Goal: Information Seeking & Learning: Learn about a topic

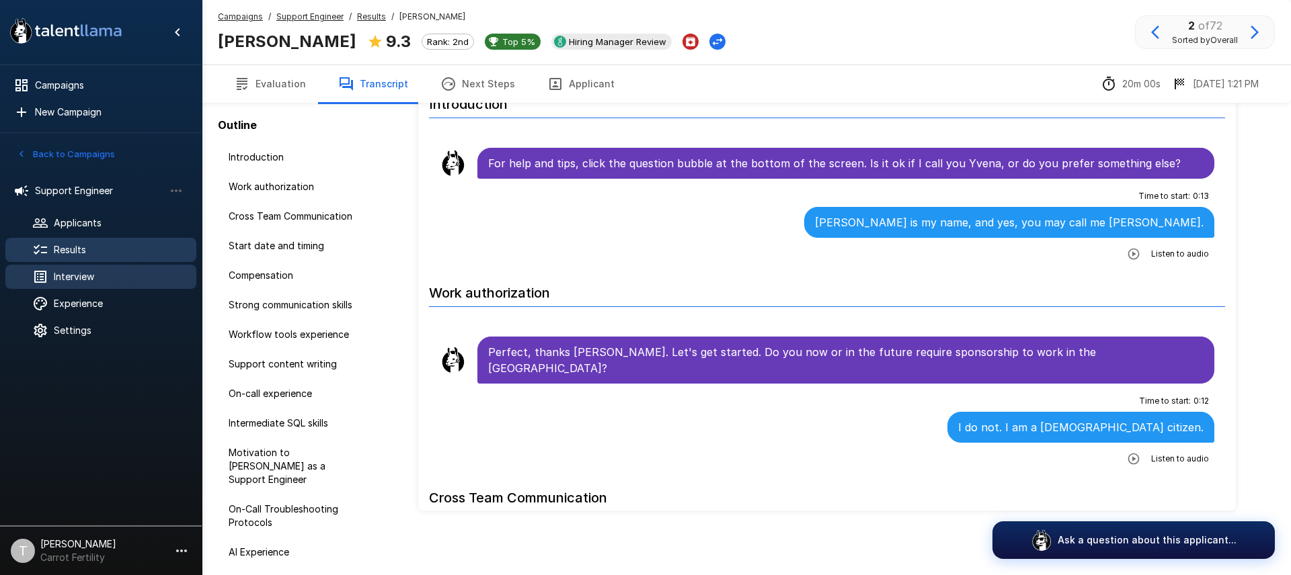
scroll to position [2423, 0]
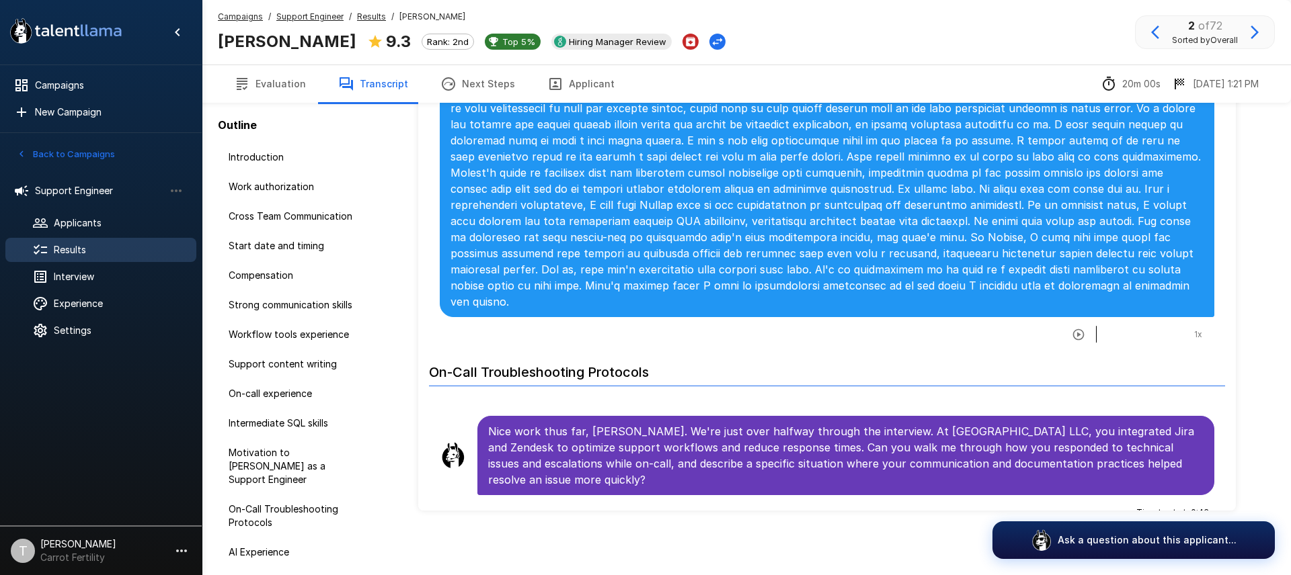
drag, startPoint x: 84, startPoint y: 249, endPoint x: 100, endPoint y: 257, distance: 17.1
click at [84, 249] on span "Results" at bounding box center [120, 249] width 132 height 13
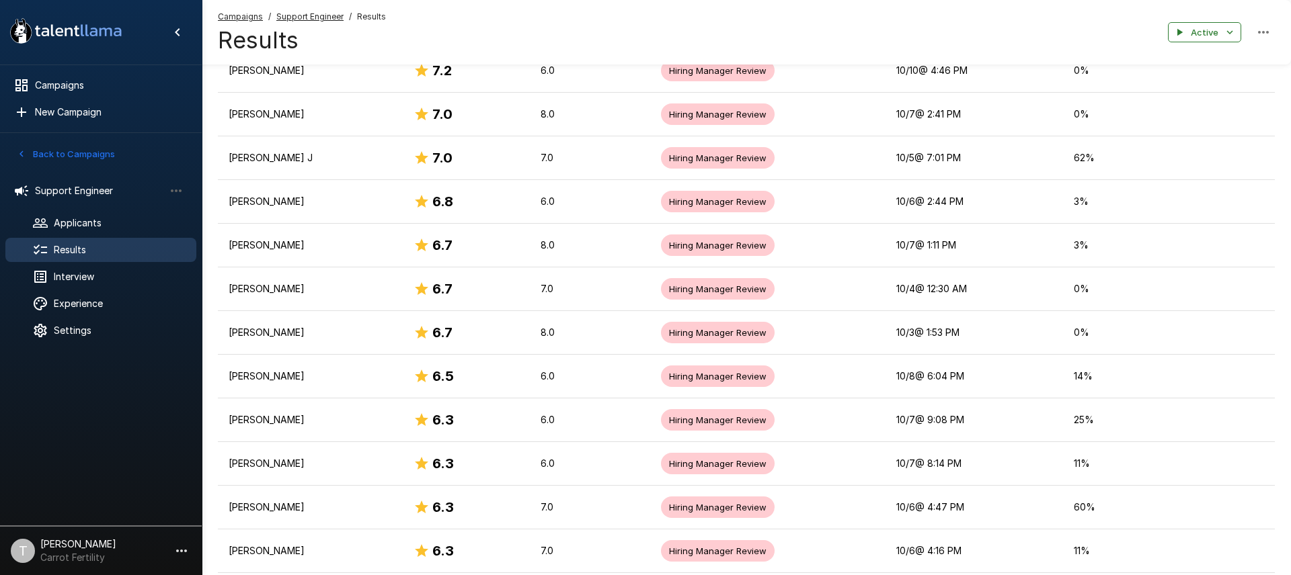
scroll to position [2032, 0]
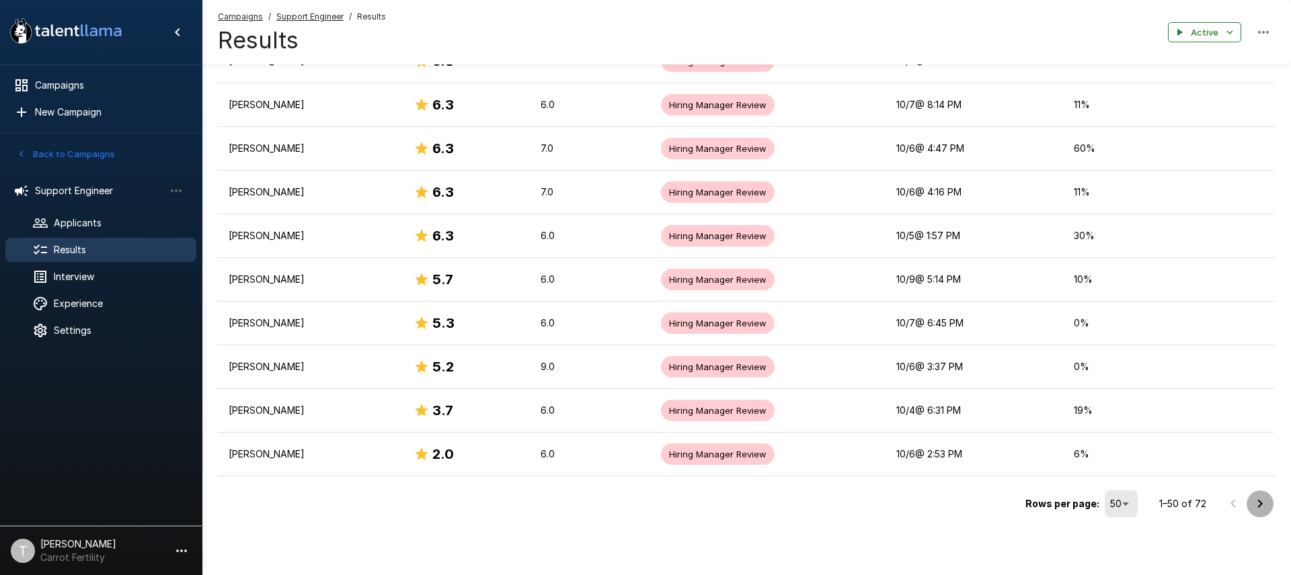
click at [1265, 506] on icon "Go to next page" at bounding box center [1260, 504] width 16 height 16
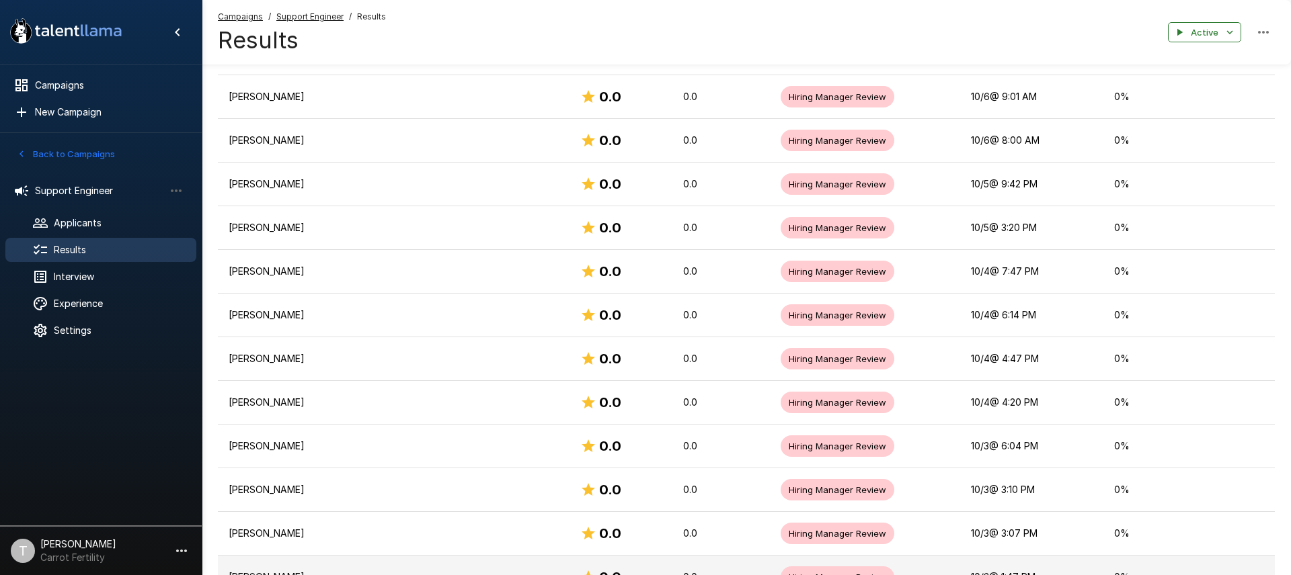
scroll to position [809, 0]
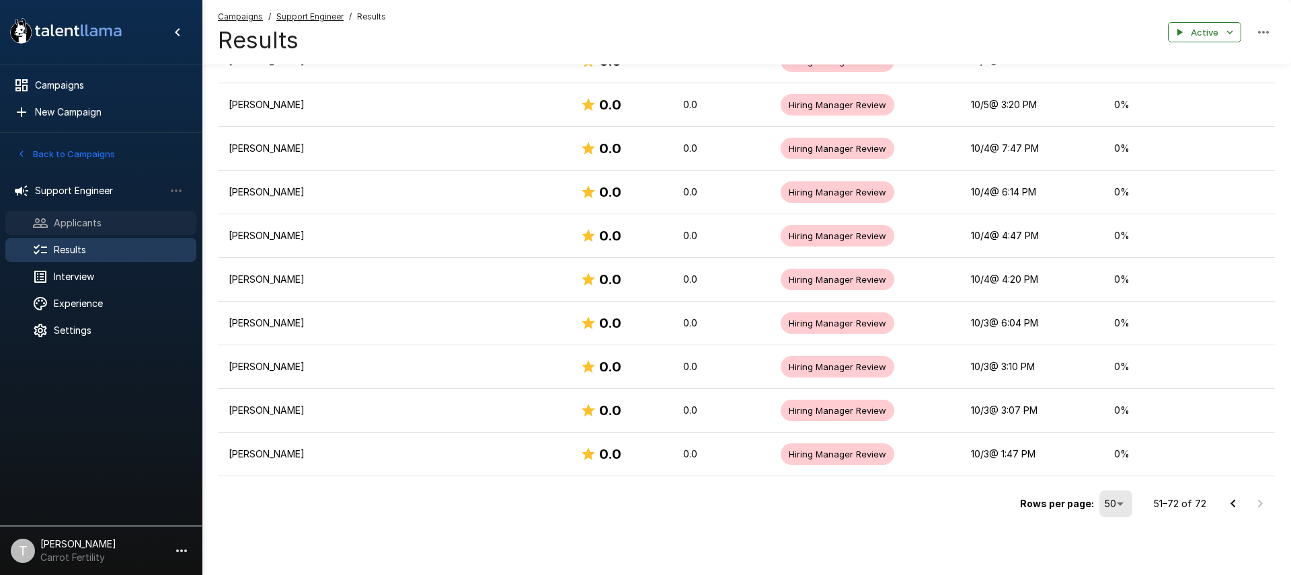
click at [74, 226] on span "Applicants" at bounding box center [120, 222] width 132 height 13
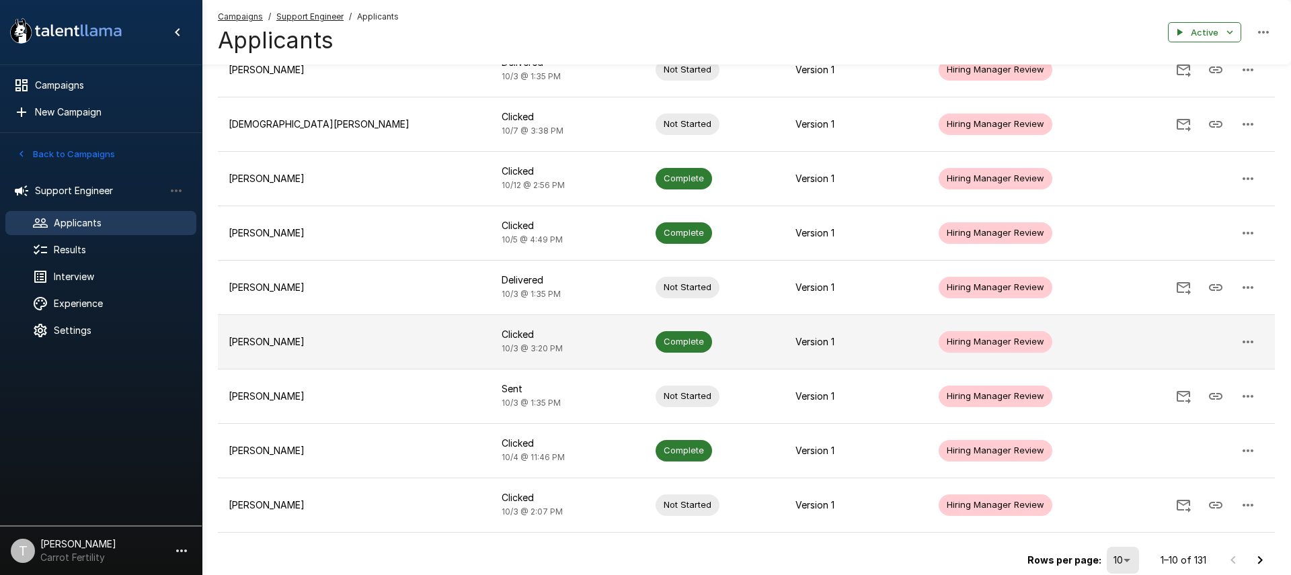
scroll to position [289, 0]
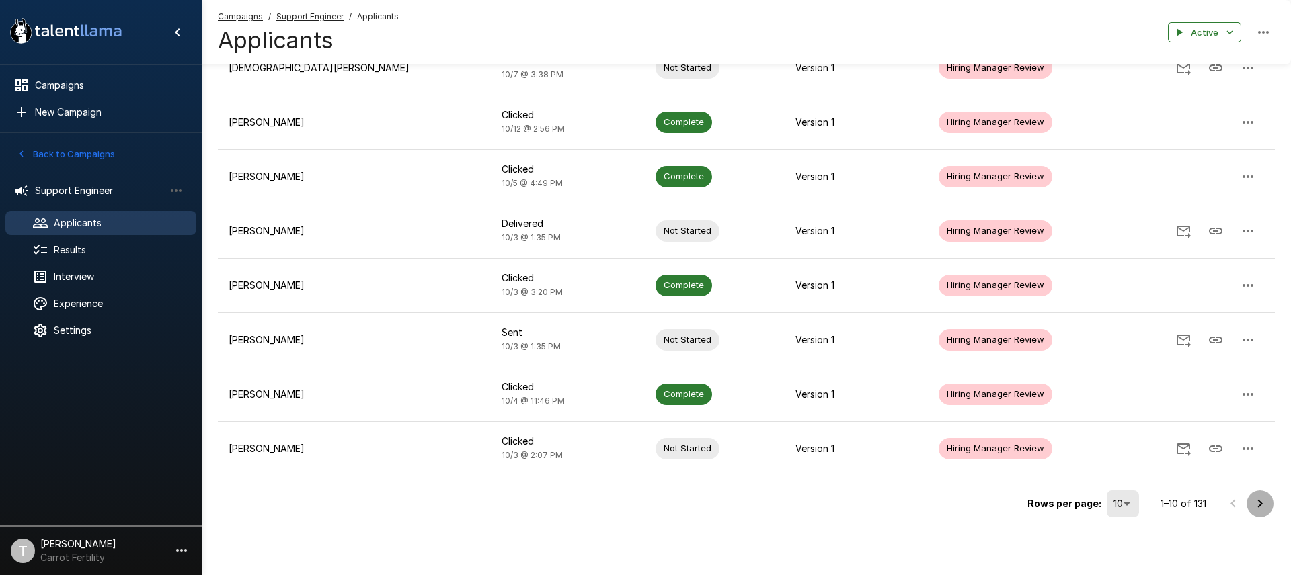
click at [1261, 506] on icon "Go to next page" at bounding box center [1260, 504] width 16 height 16
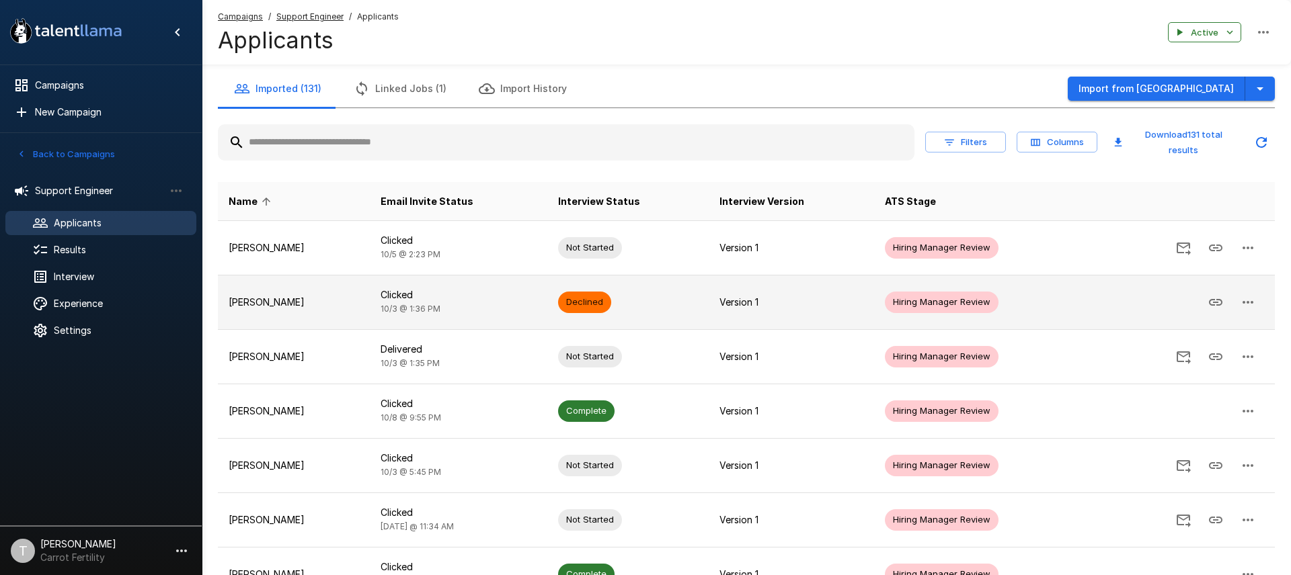
click at [274, 301] on p "[PERSON_NAME]" at bounding box center [294, 302] width 130 height 13
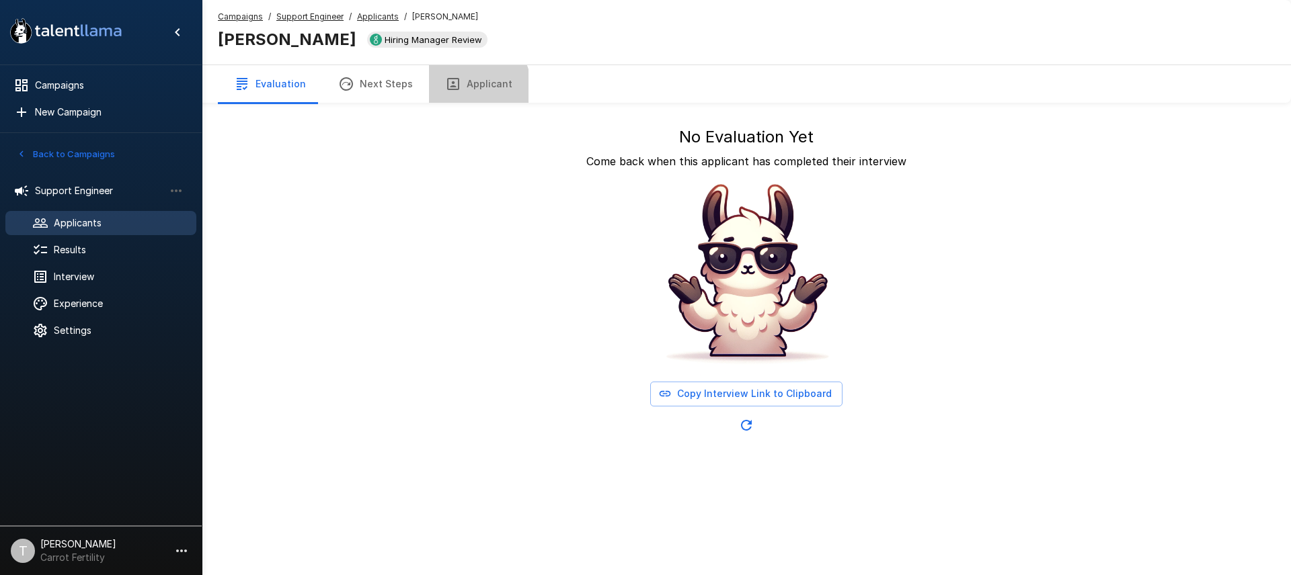
click at [467, 87] on button "Applicant" at bounding box center [479, 84] width 100 height 38
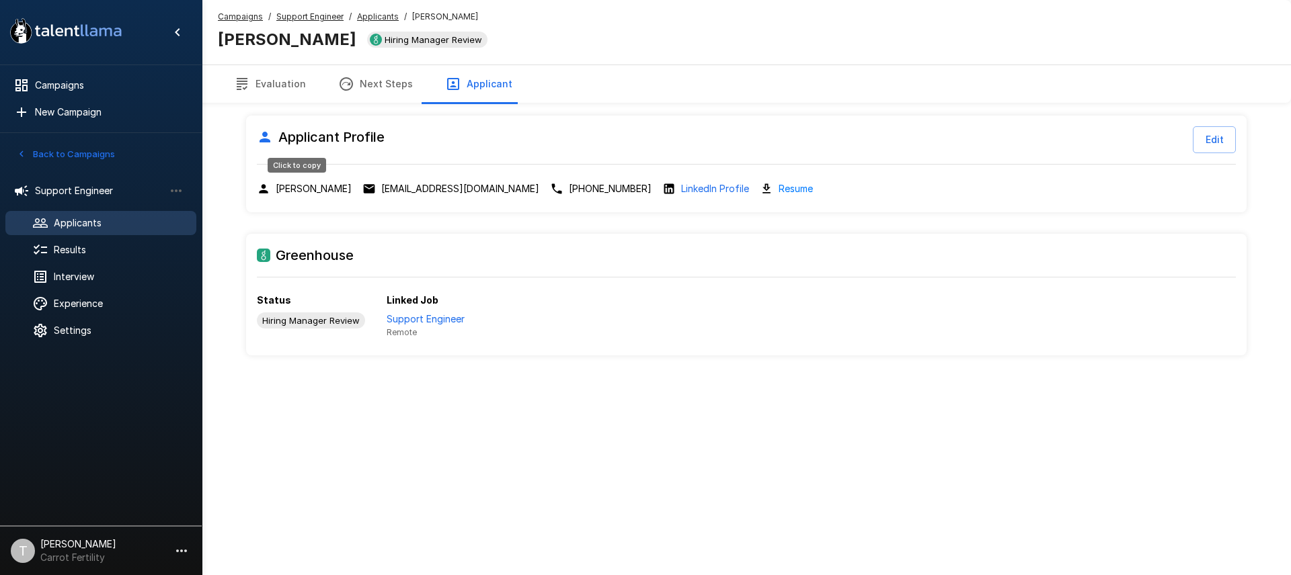
click at [305, 194] on p "[PERSON_NAME]" at bounding box center [314, 188] width 76 height 13
click at [379, 40] on span "Hiring Manager Review" at bounding box center [433, 39] width 108 height 11
click at [110, 226] on span "Applicants" at bounding box center [120, 222] width 132 height 13
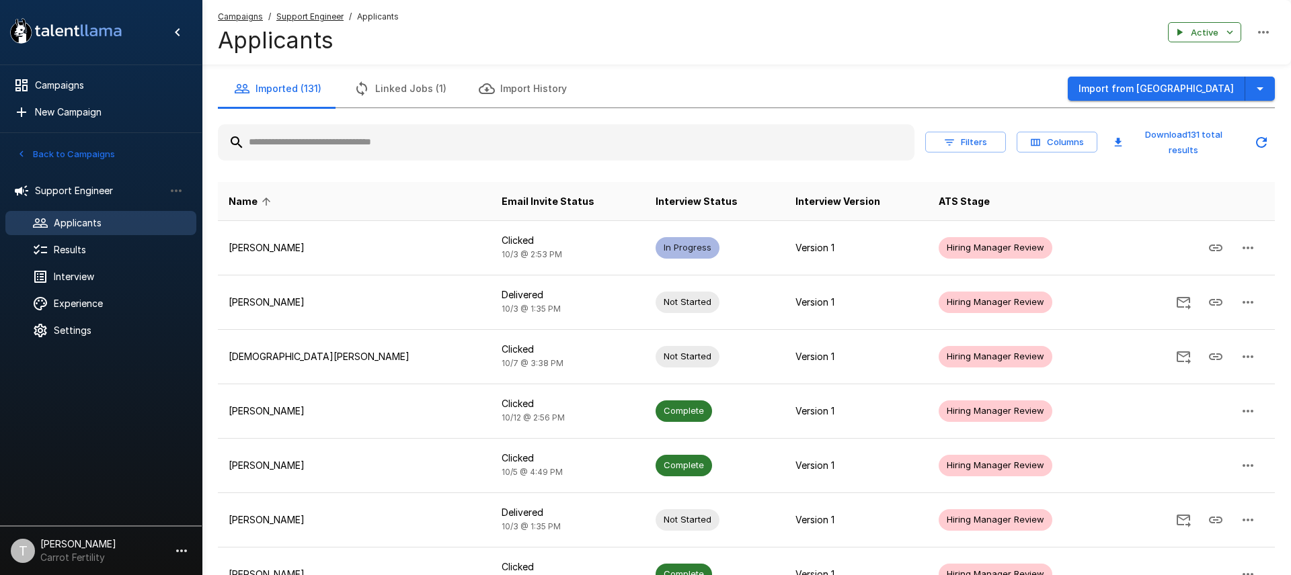
scroll to position [289, 0]
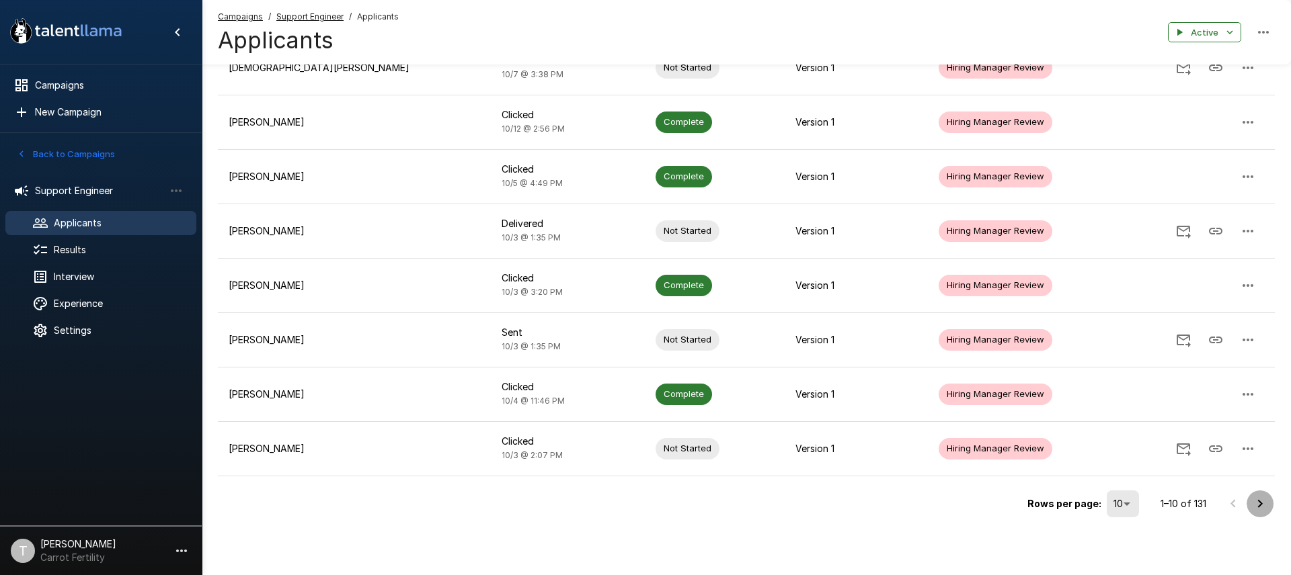
click at [1254, 503] on icon "Go to next page" at bounding box center [1260, 504] width 16 height 16
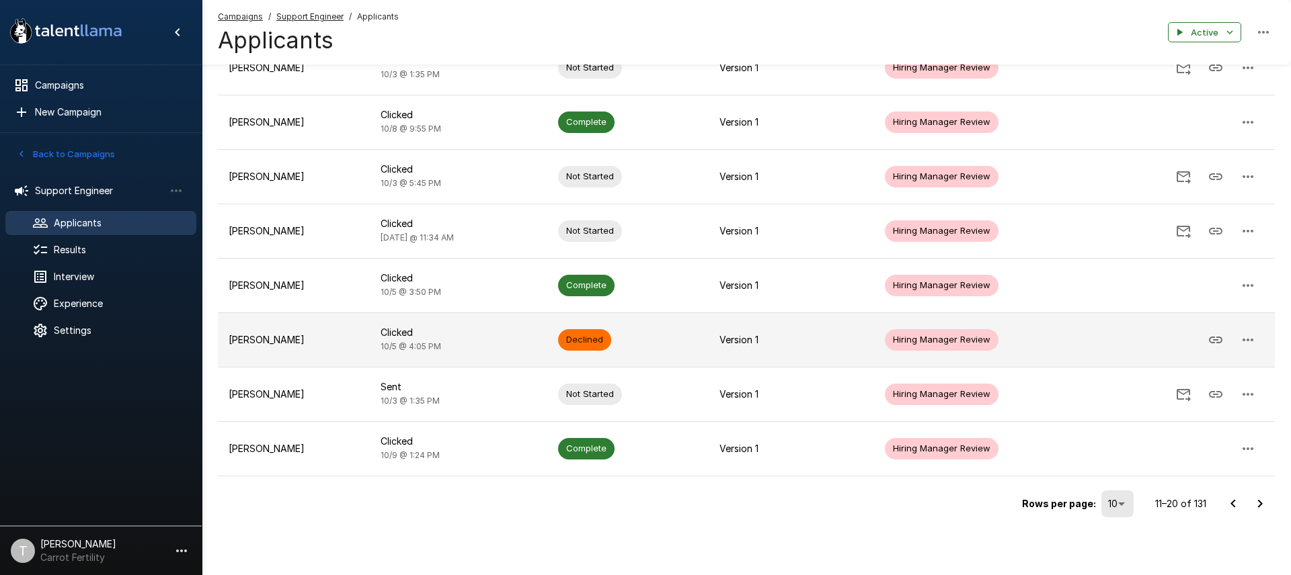
click at [243, 340] on p "[PERSON_NAME]" at bounding box center [294, 339] width 130 height 13
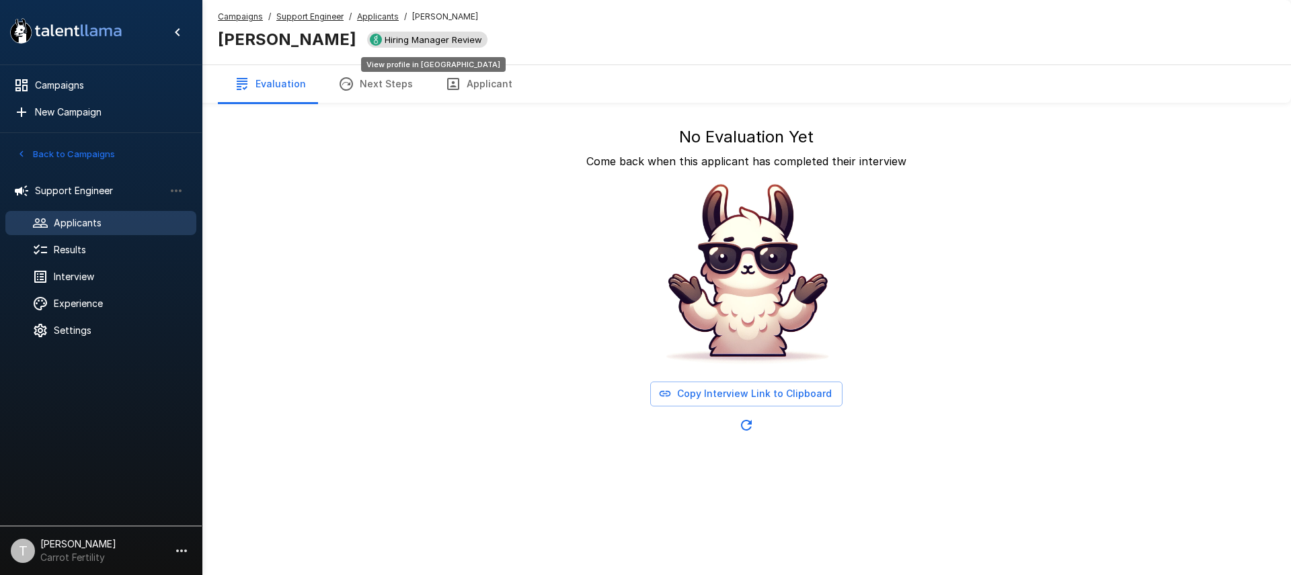
click at [398, 42] on span "Hiring Manager Review" at bounding box center [433, 39] width 108 height 11
click at [56, 221] on span "Applicants" at bounding box center [120, 222] width 132 height 13
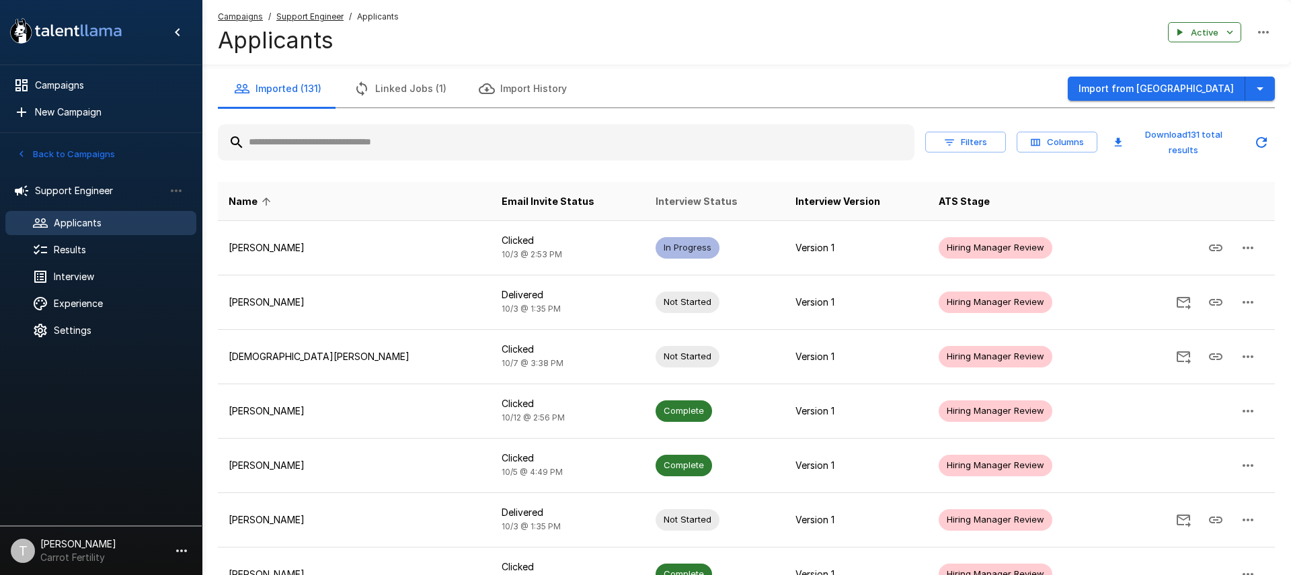
click at [655, 202] on span "Interview Status" at bounding box center [696, 202] width 82 height 16
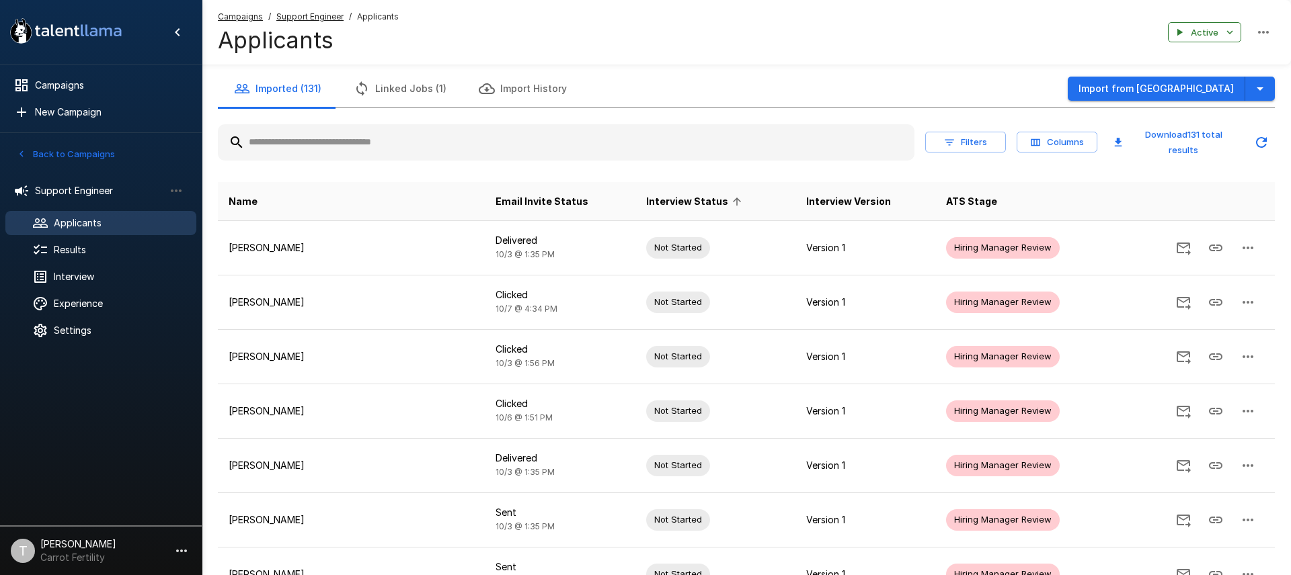
click at [646, 202] on span "Interview Status" at bounding box center [696, 202] width 100 height 16
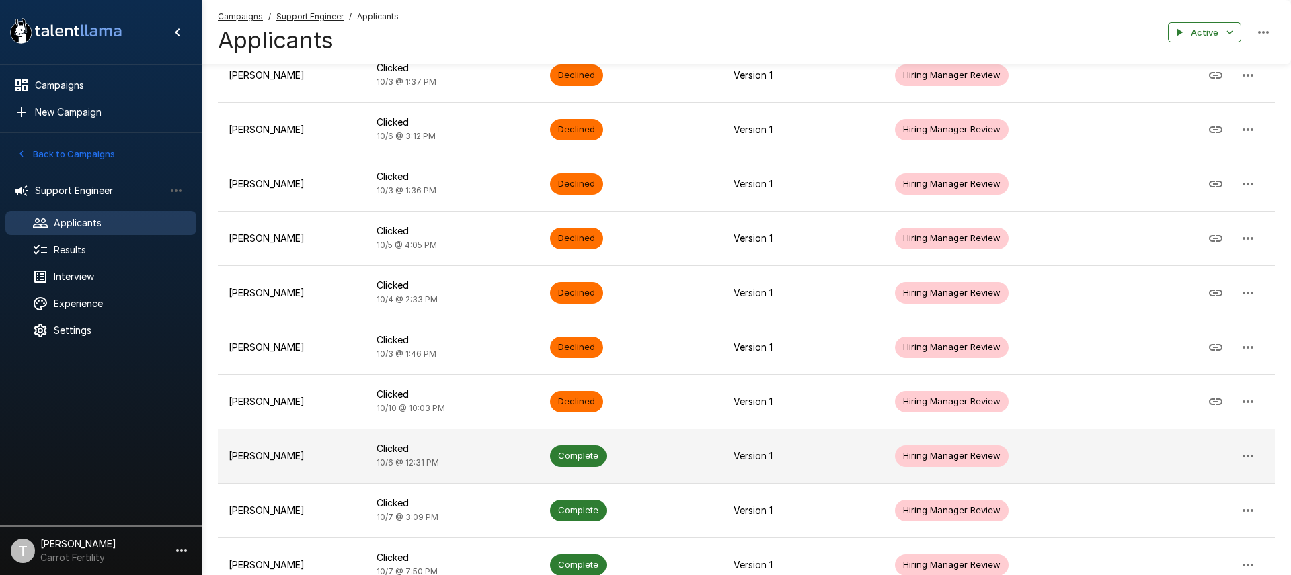
scroll to position [289, 0]
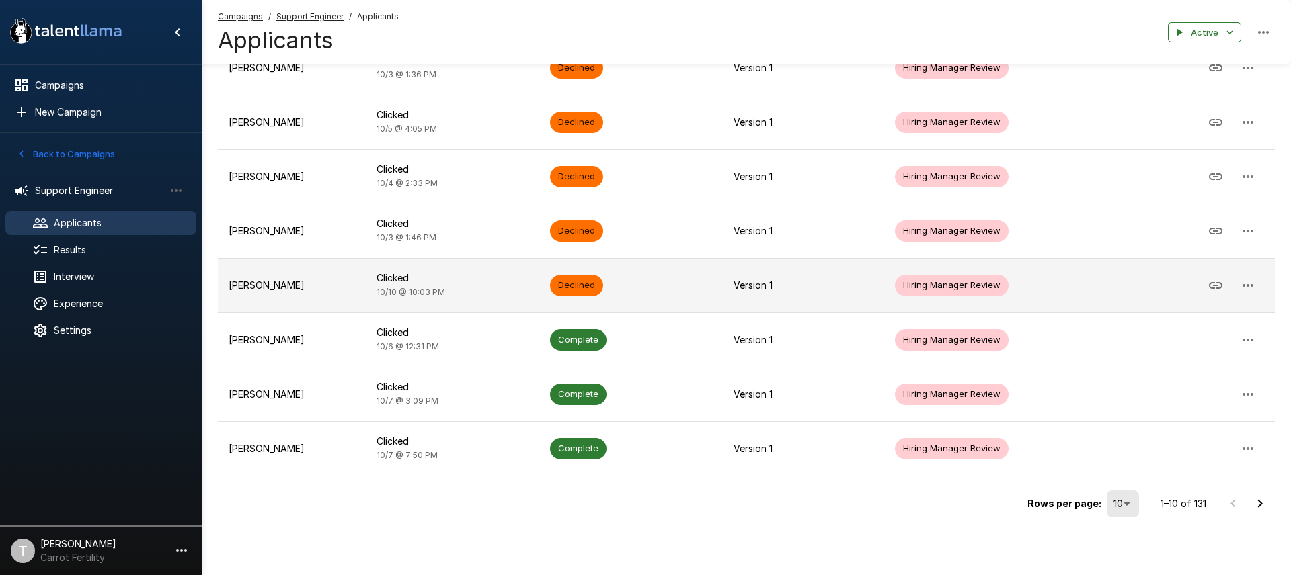
click at [265, 287] on p "[PERSON_NAME]" at bounding box center [292, 285] width 126 height 13
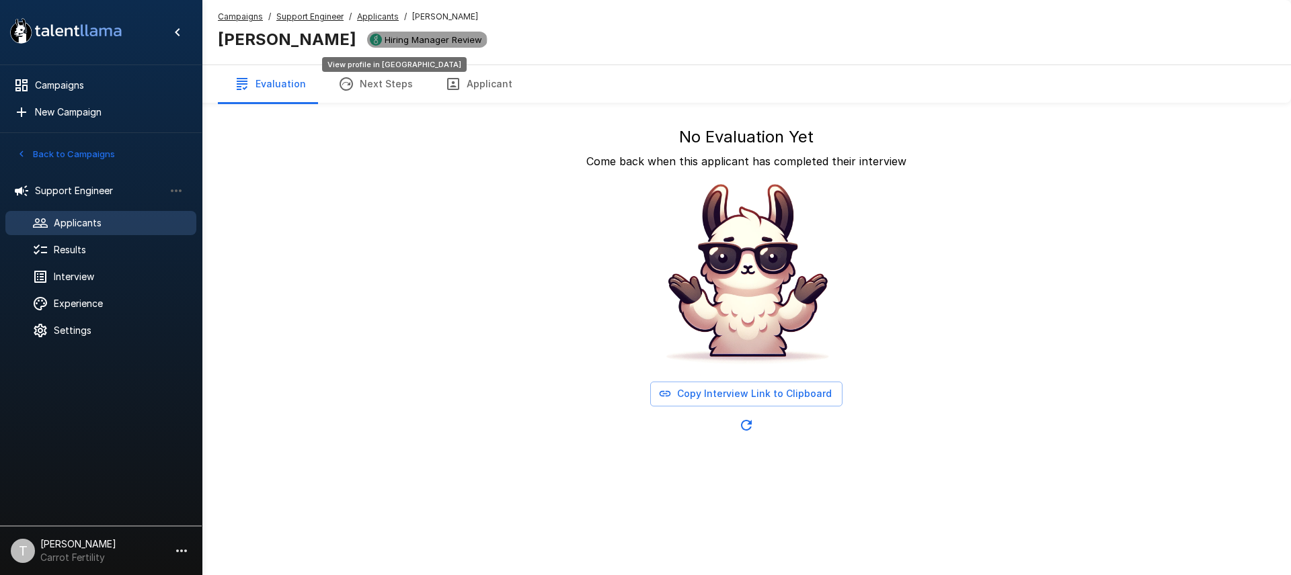
click at [379, 42] on span "Hiring Manager Review" at bounding box center [433, 39] width 108 height 11
click at [69, 229] on span "Applicants" at bounding box center [120, 222] width 132 height 13
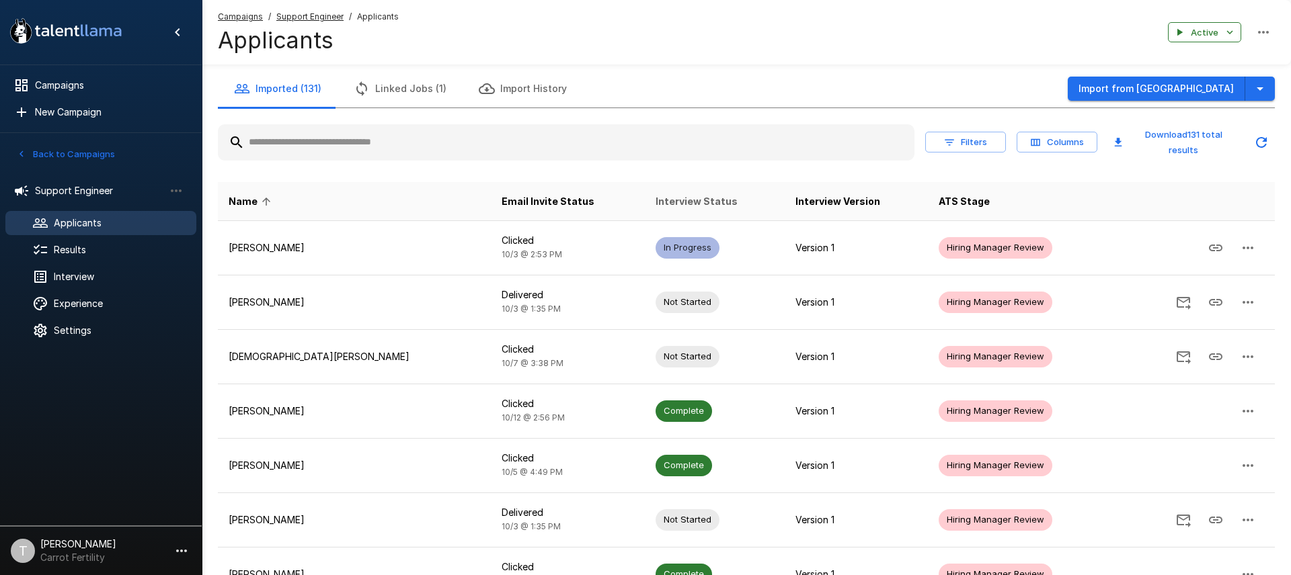
click at [655, 204] on span "Interview Status" at bounding box center [696, 202] width 82 height 16
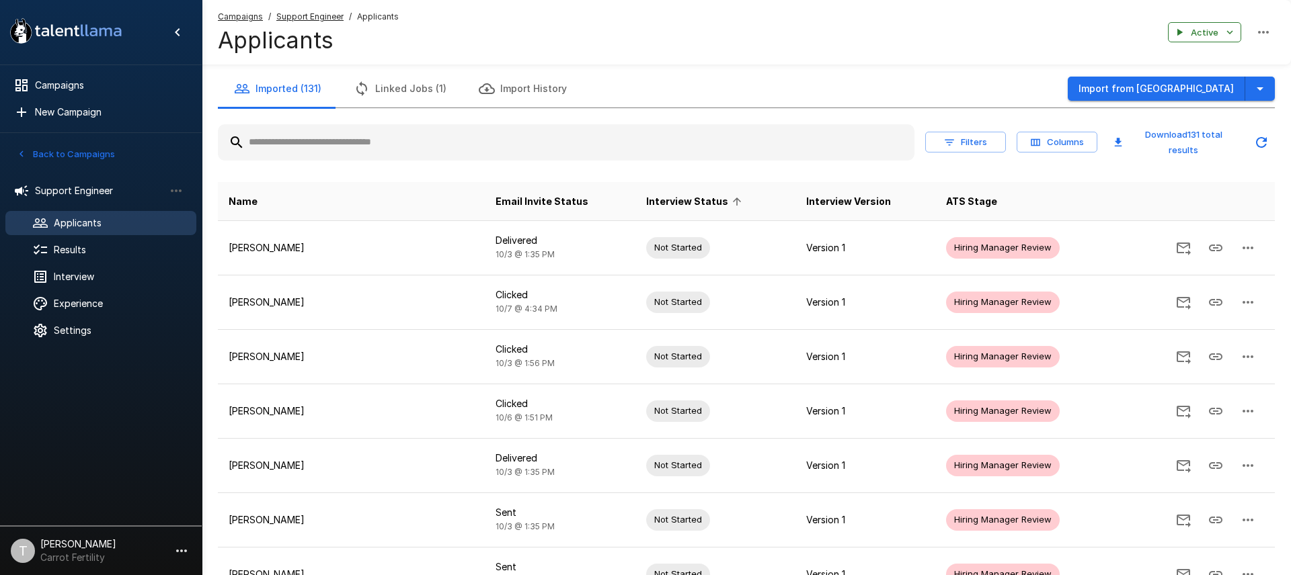
click at [646, 204] on span "Interview Status" at bounding box center [696, 202] width 100 height 16
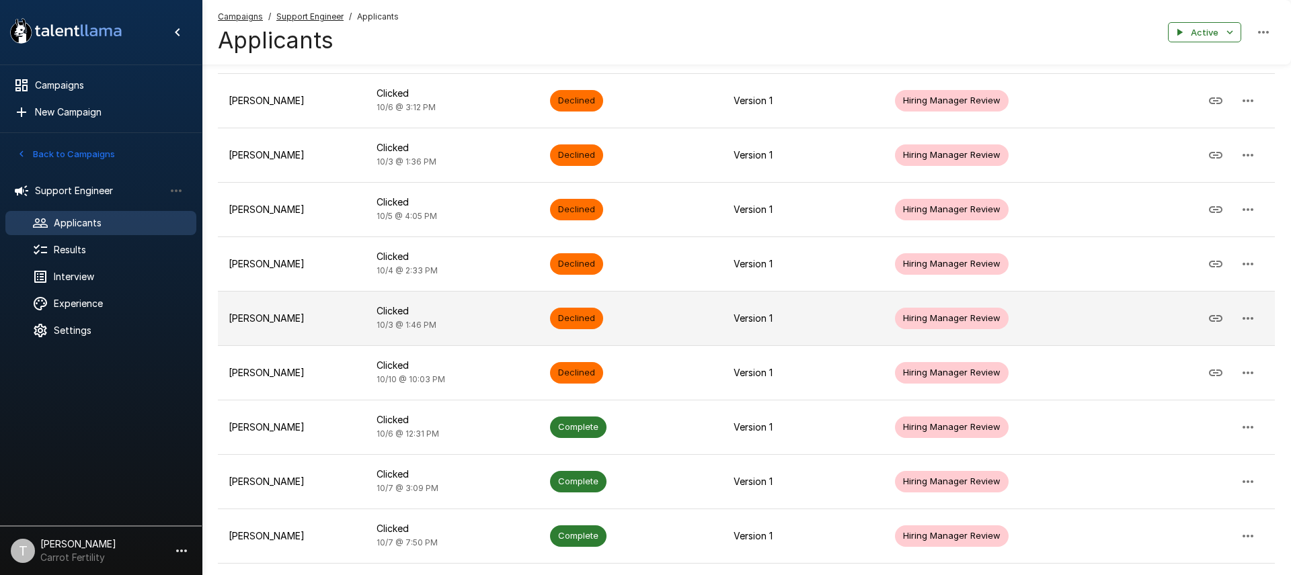
scroll to position [203, 0]
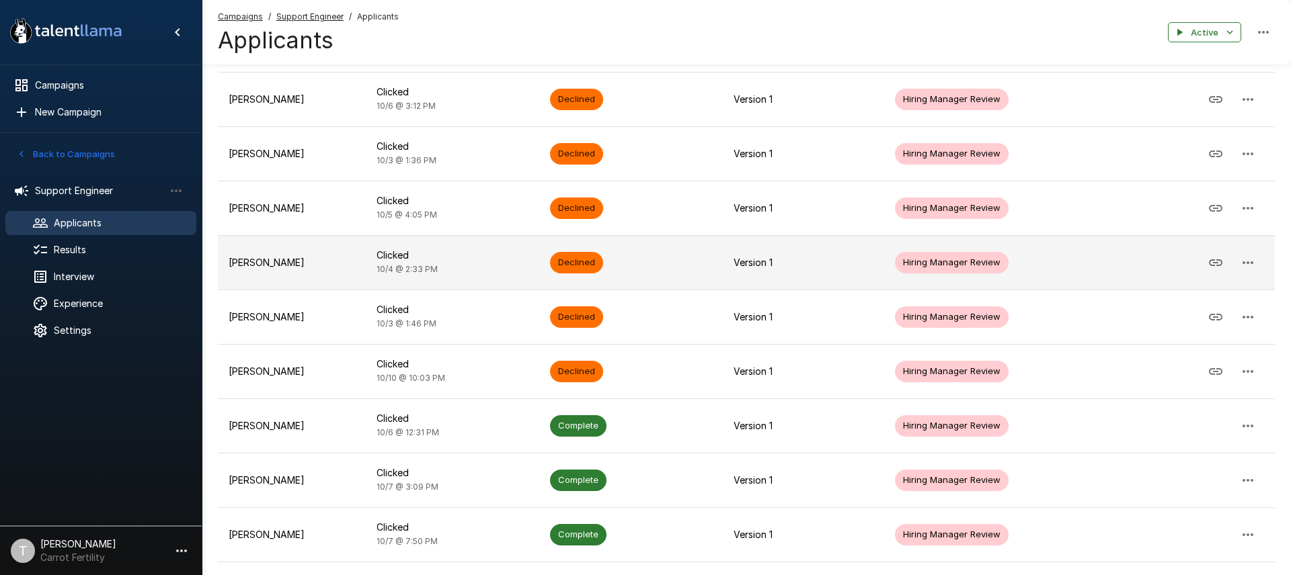
click at [260, 262] on p "[PERSON_NAME]" at bounding box center [292, 262] width 126 height 13
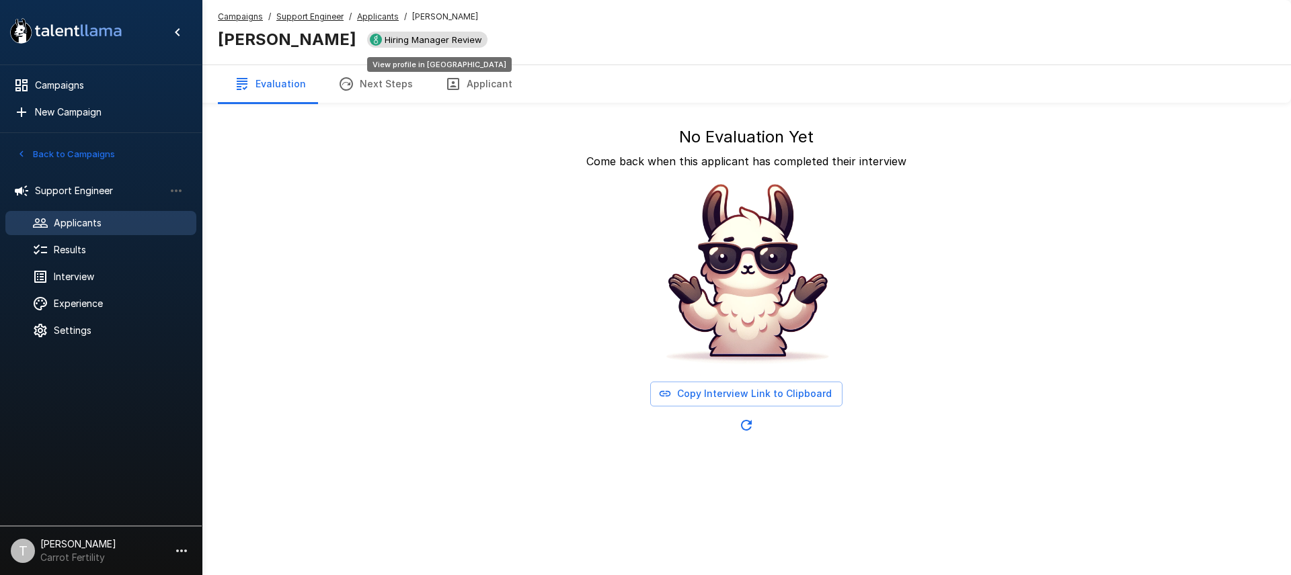
click at [414, 42] on span "Hiring Manager Review" at bounding box center [433, 39] width 108 height 11
click at [78, 227] on span "Applicants" at bounding box center [120, 222] width 132 height 13
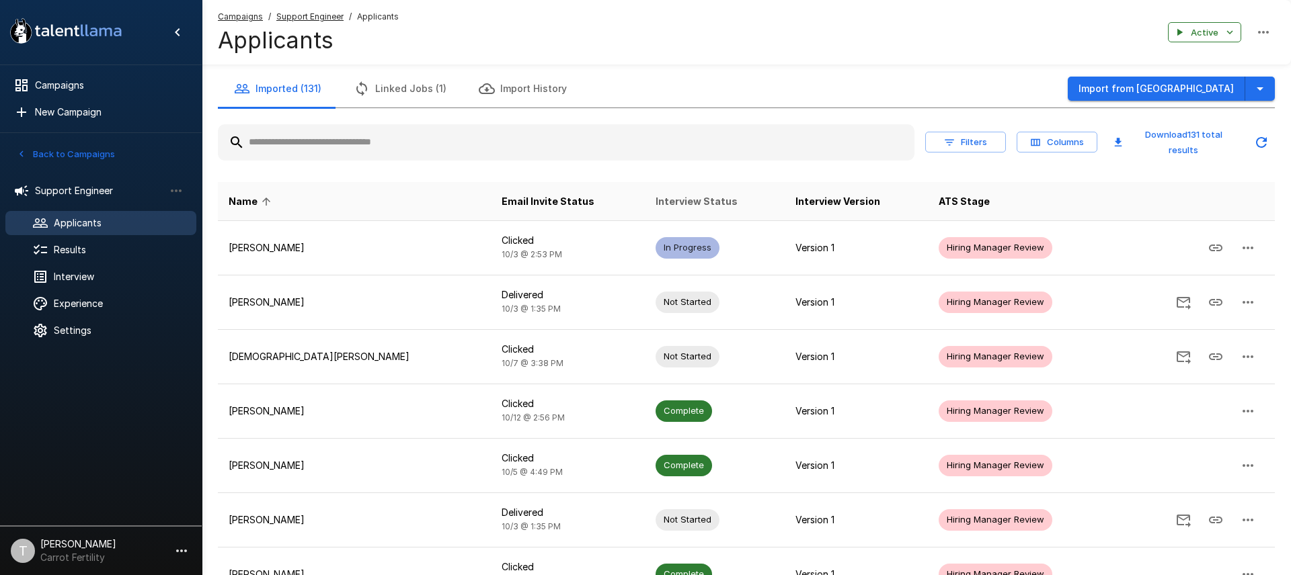
click at [655, 201] on span "Interview Status" at bounding box center [696, 202] width 82 height 16
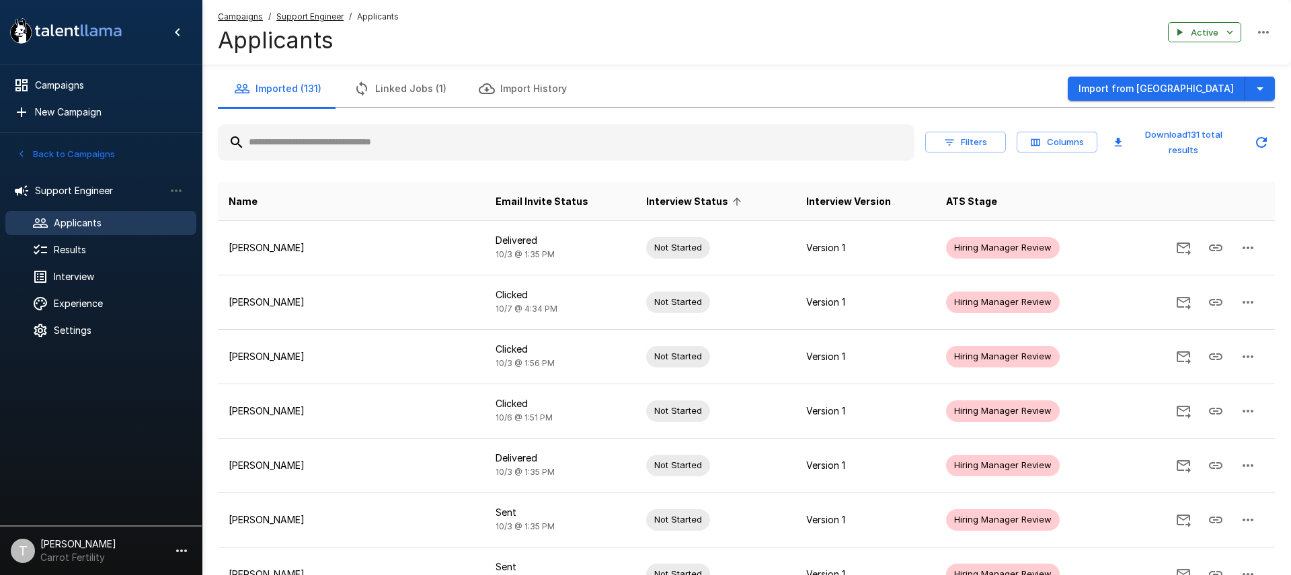
click at [646, 203] on span "Interview Status" at bounding box center [696, 202] width 100 height 16
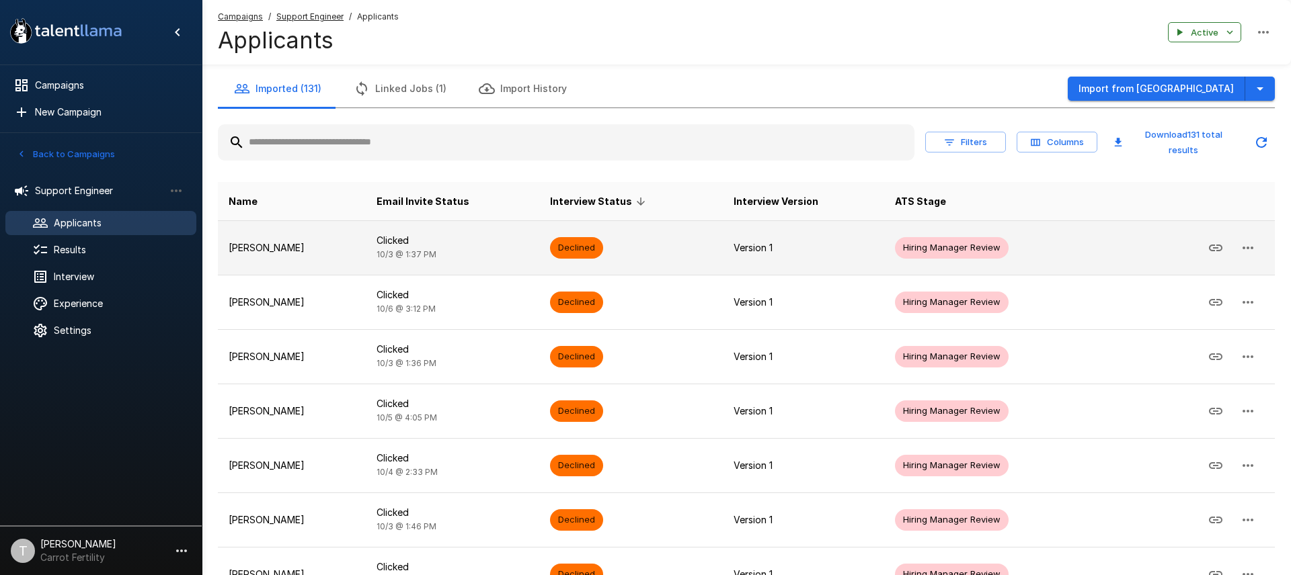
click at [269, 250] on p "[PERSON_NAME]" at bounding box center [292, 247] width 126 height 13
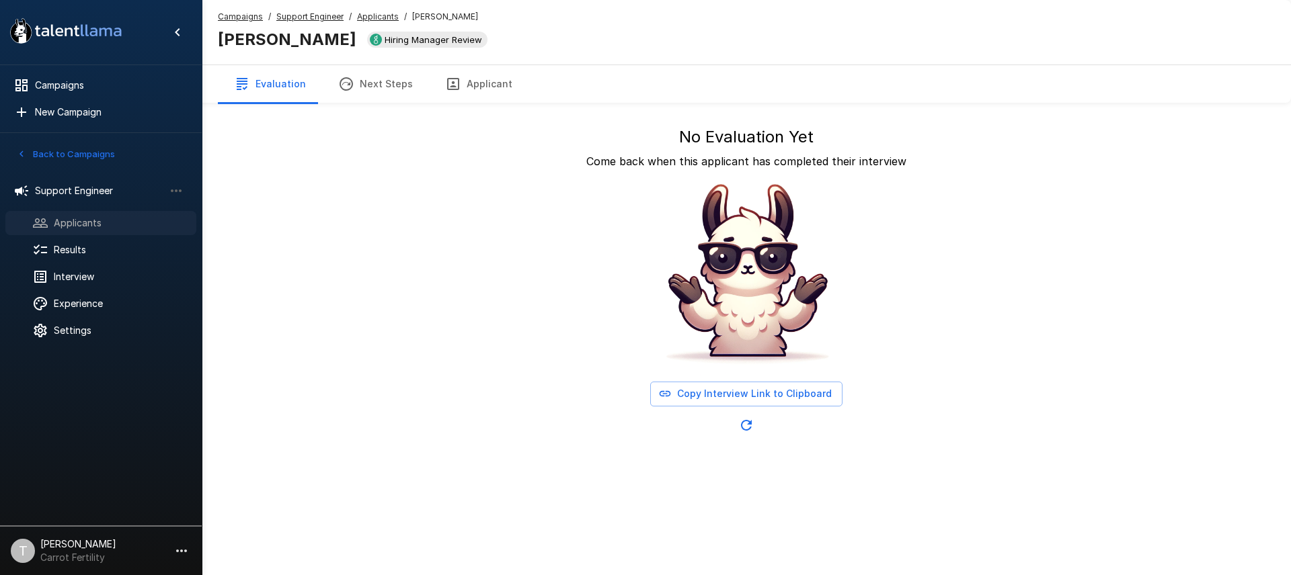
click at [78, 221] on span "Applicants" at bounding box center [120, 222] width 132 height 13
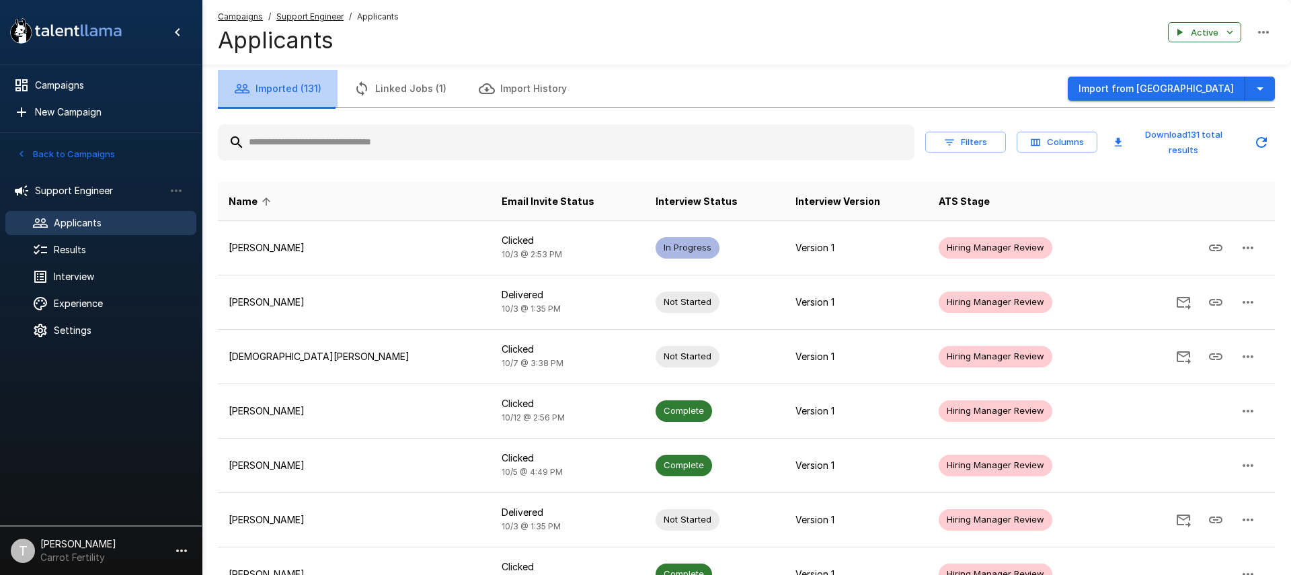
click at [297, 90] on button "Imported (131)" at bounding box center [278, 89] width 120 height 38
click at [655, 199] on span "Interview Status" at bounding box center [696, 202] width 82 height 16
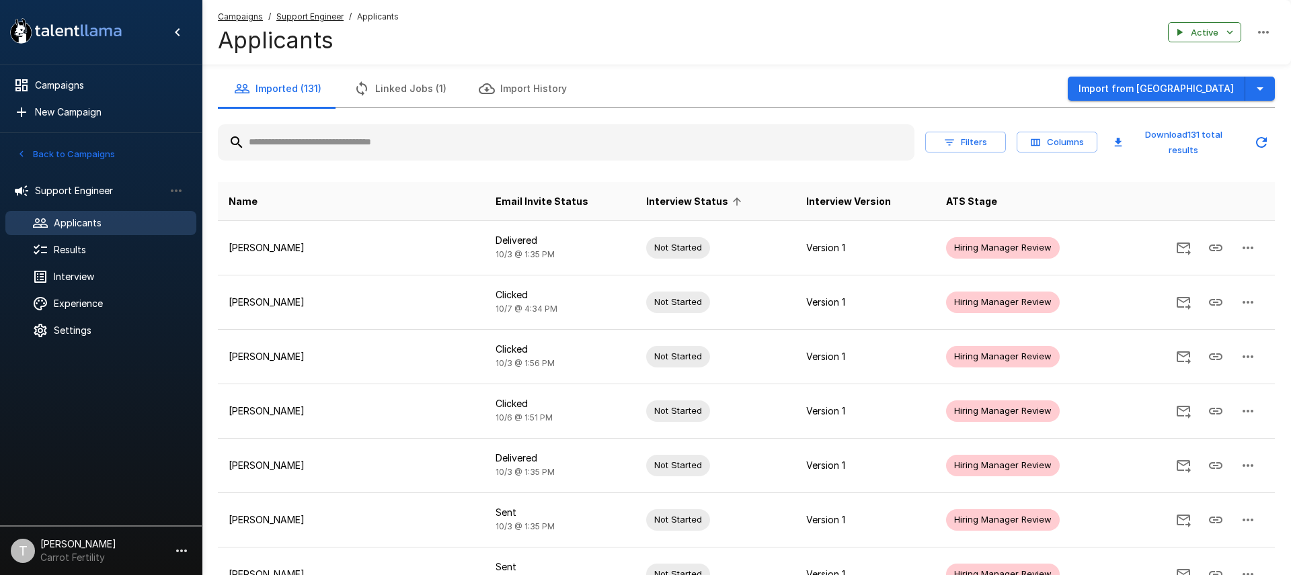
click at [646, 199] on span "Interview Status" at bounding box center [696, 202] width 100 height 16
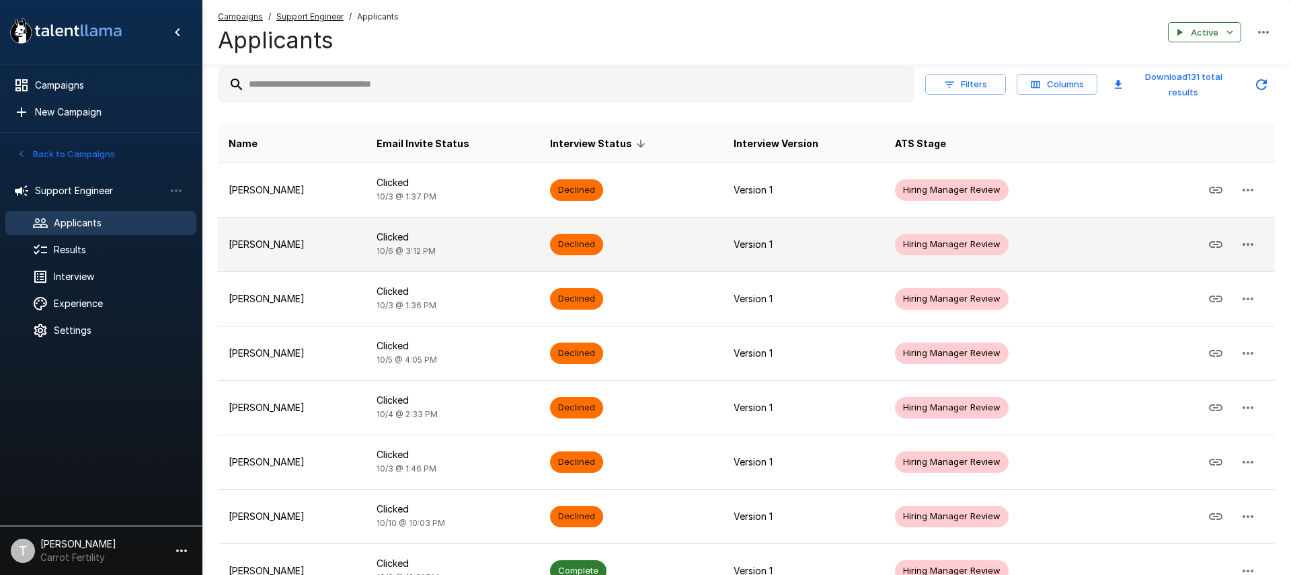
scroll to position [68, 0]
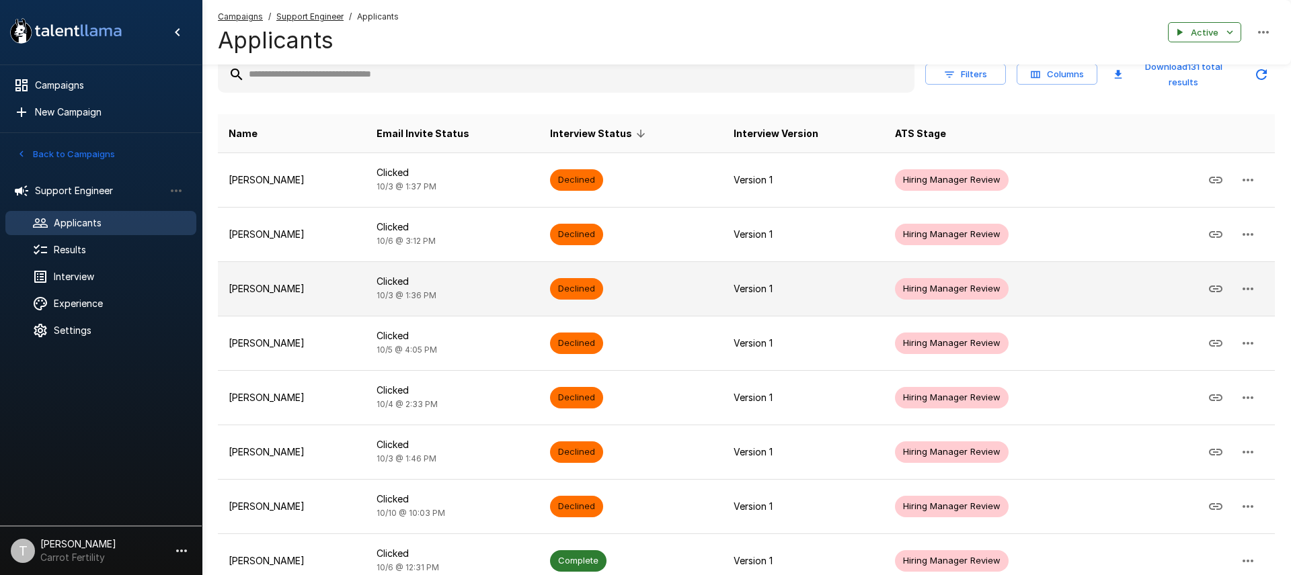
click at [271, 290] on p "[PERSON_NAME]" at bounding box center [292, 288] width 126 height 13
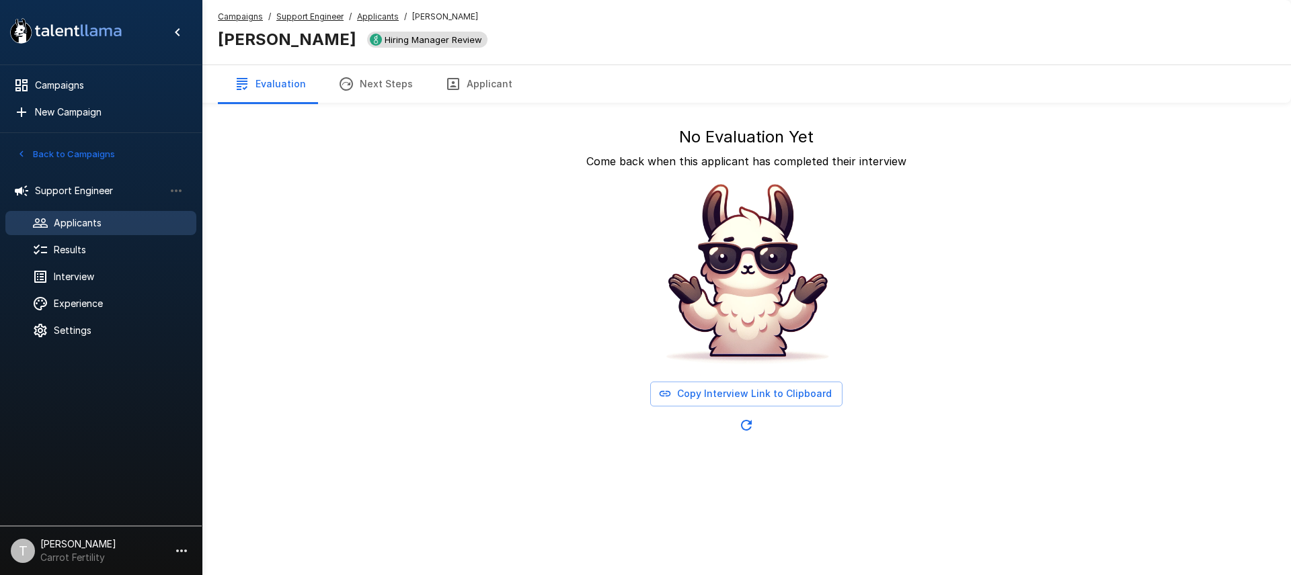
click at [391, 40] on span "Hiring Manager Review" at bounding box center [433, 39] width 108 height 11
click at [77, 222] on span "Applicants" at bounding box center [120, 222] width 132 height 13
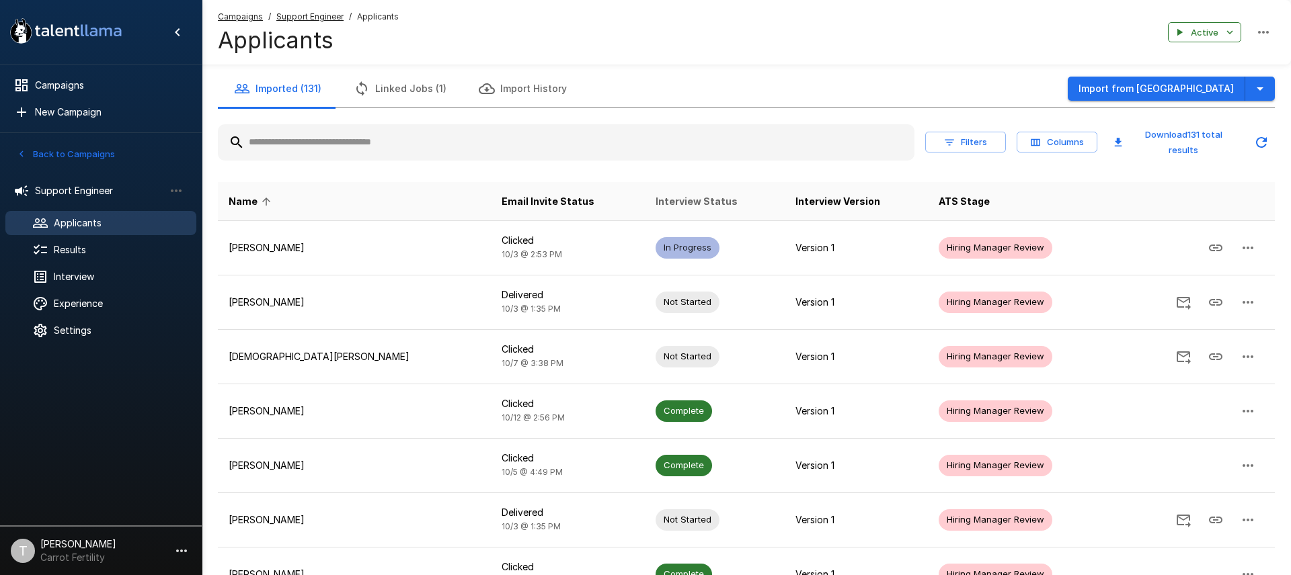
click at [655, 203] on span "Interview Status" at bounding box center [696, 202] width 82 height 16
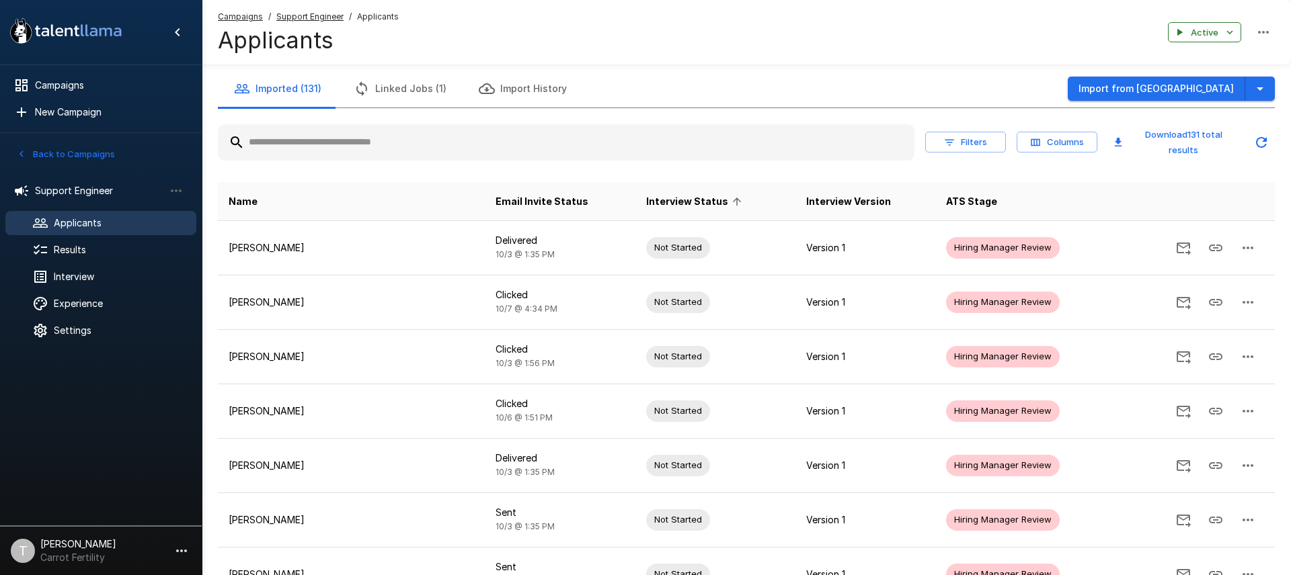
click at [646, 203] on span "Interview Status" at bounding box center [696, 202] width 100 height 16
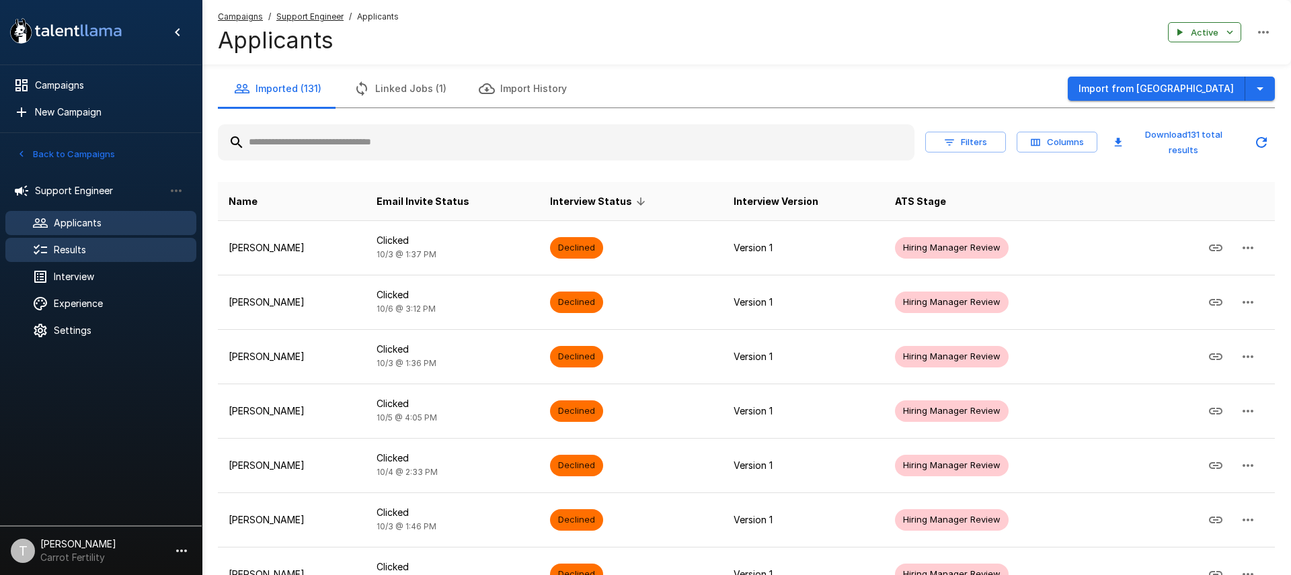
click at [69, 255] on span "Results" at bounding box center [120, 249] width 132 height 13
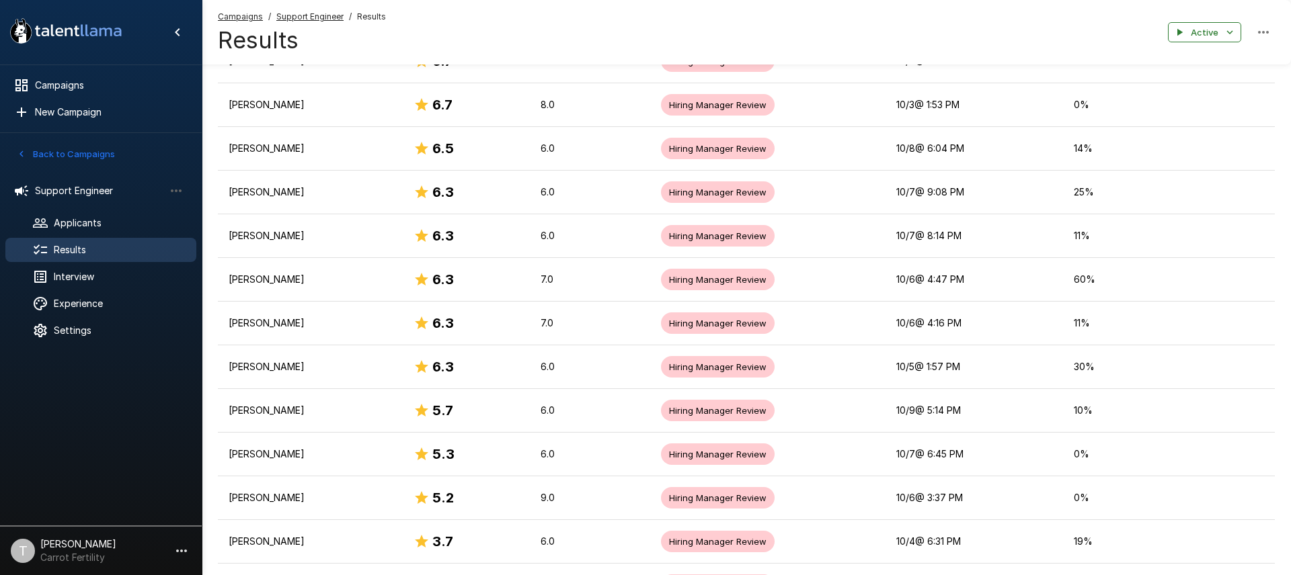
scroll to position [2032, 0]
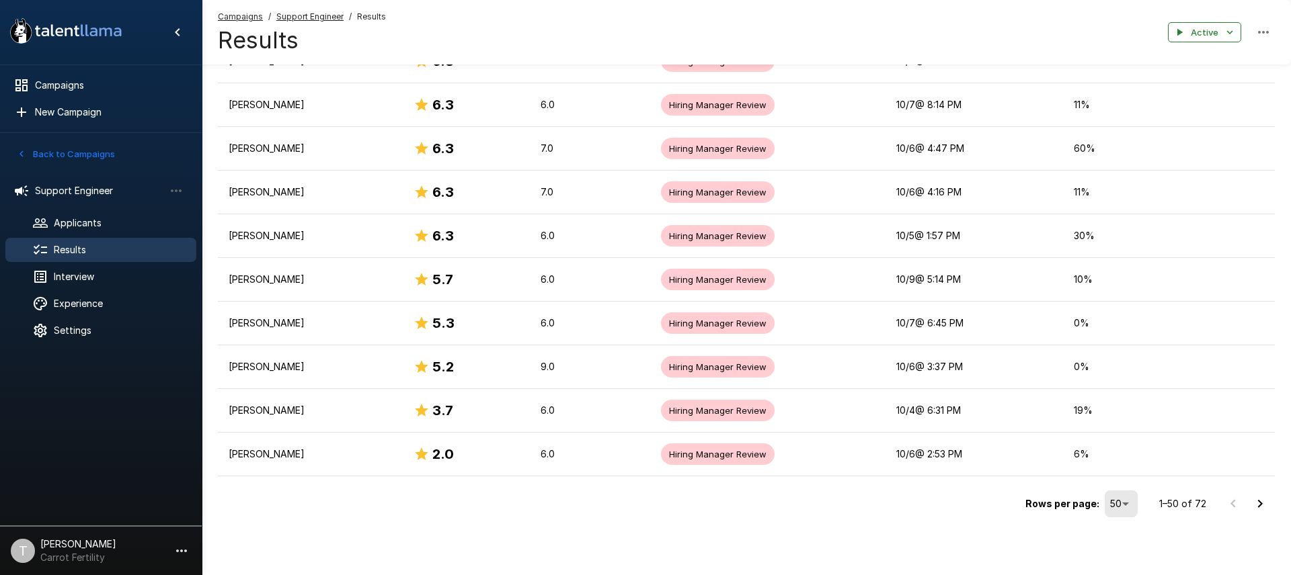
click at [1257, 502] on icon "Go to next page" at bounding box center [1260, 504] width 16 height 16
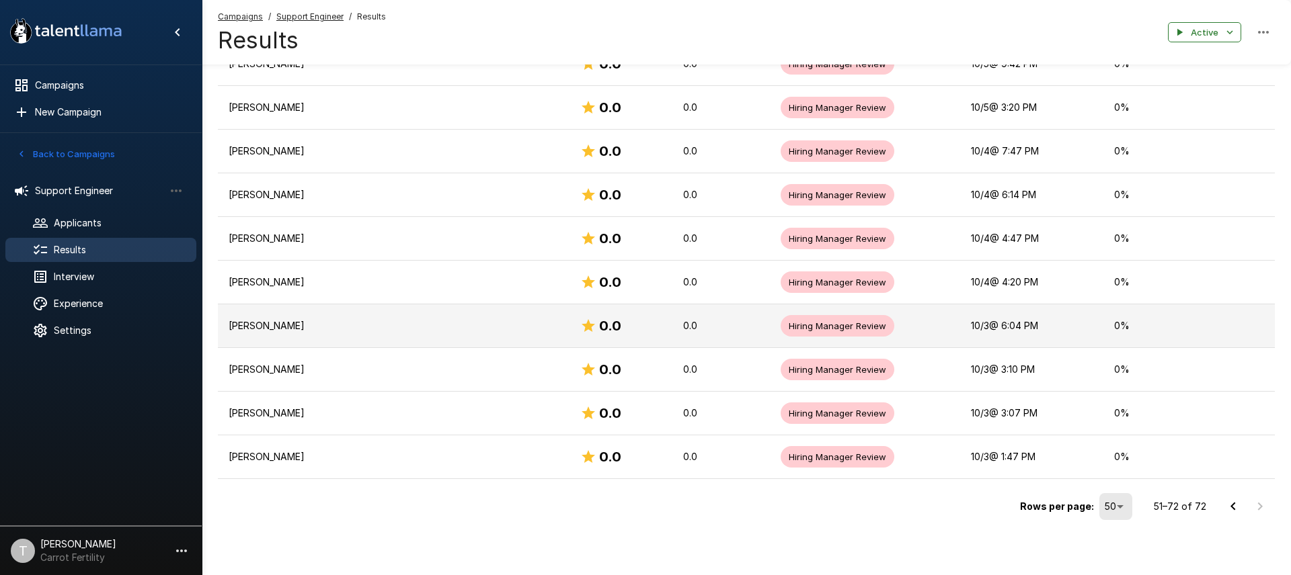
scroll to position [809, 0]
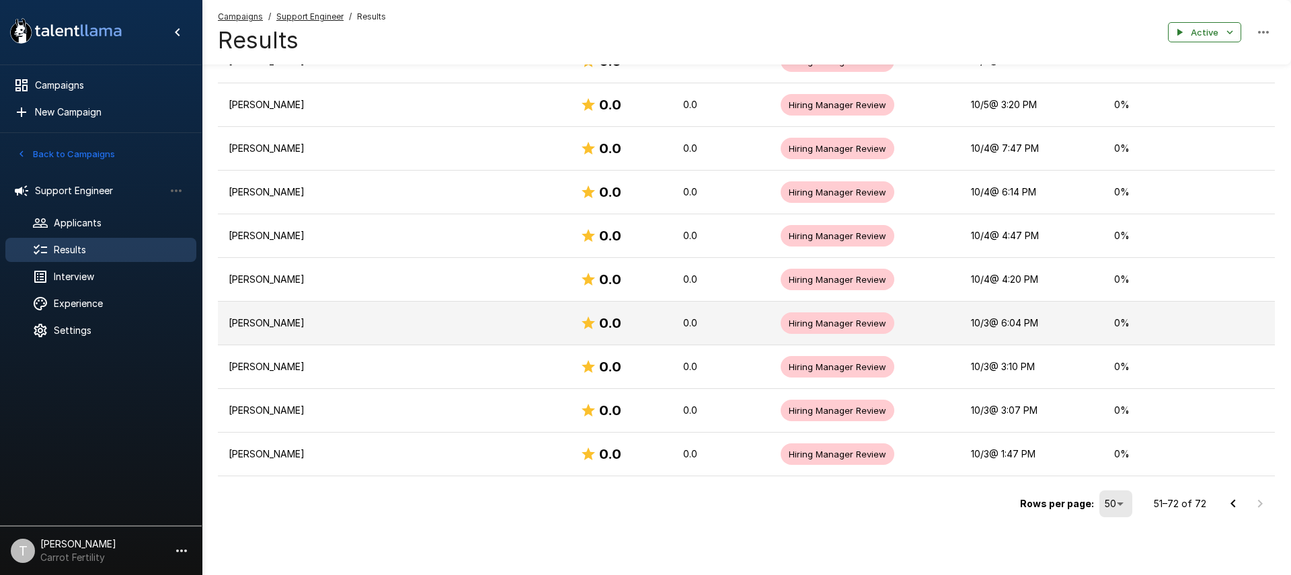
click at [255, 323] on p "[PERSON_NAME]" at bounding box center [394, 323] width 330 height 13
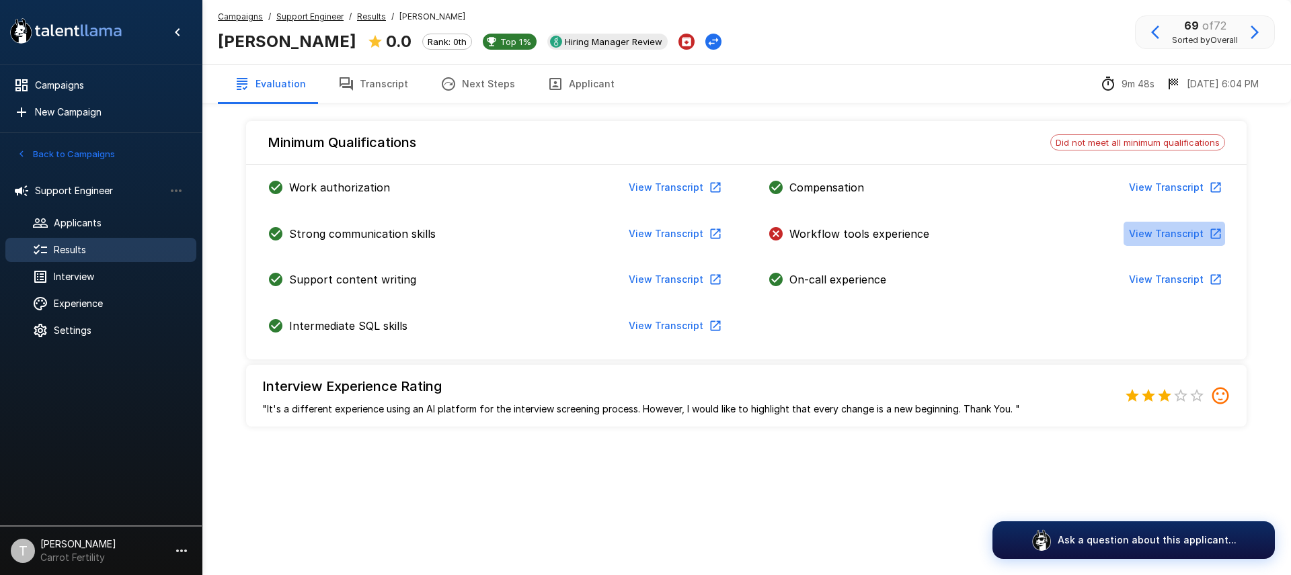
click at [1179, 233] on button "View Transcript" at bounding box center [1174, 234] width 102 height 25
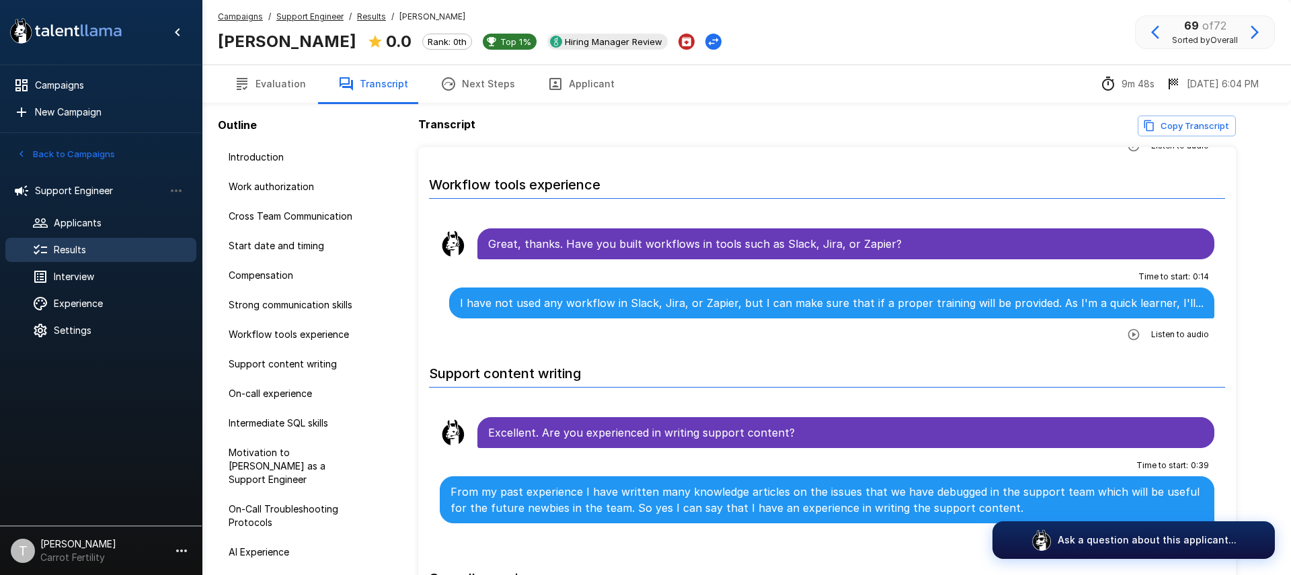
scroll to position [965, 0]
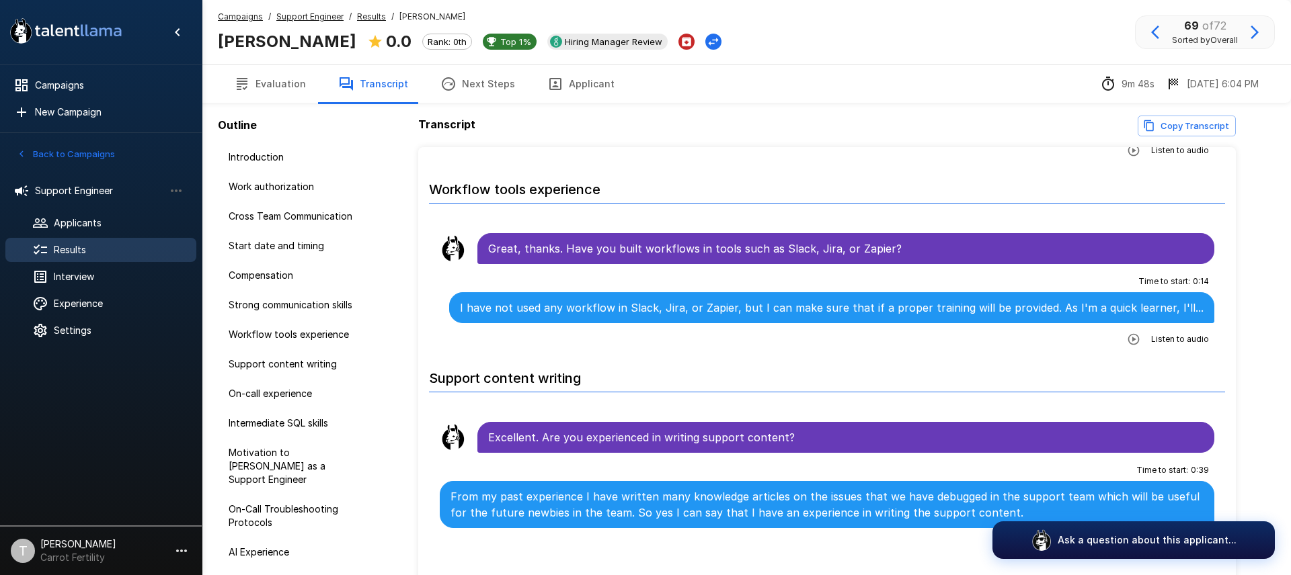
click at [849, 300] on p "I have not used any workflow in Slack, Jira, or Zapier, but I can make sure tha…" at bounding box center [832, 308] width 744 height 16
click at [999, 300] on p "I have not used any workflow in Slack, Jira, or Zapier, but I can make sure tha…" at bounding box center [832, 308] width 744 height 16
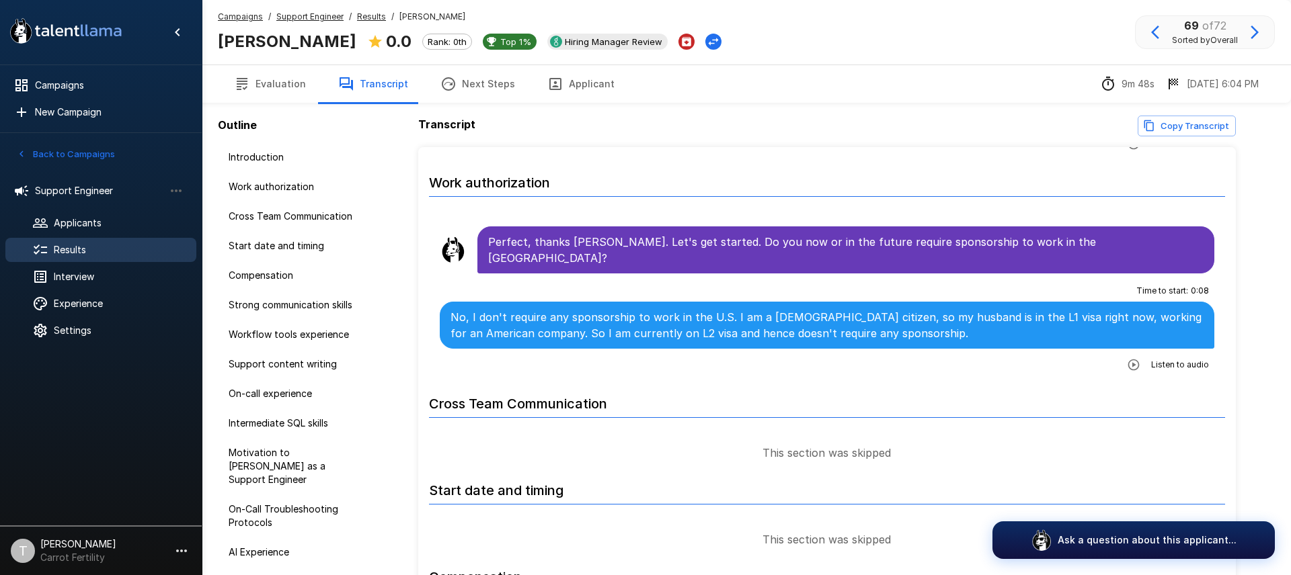
scroll to position [0, 0]
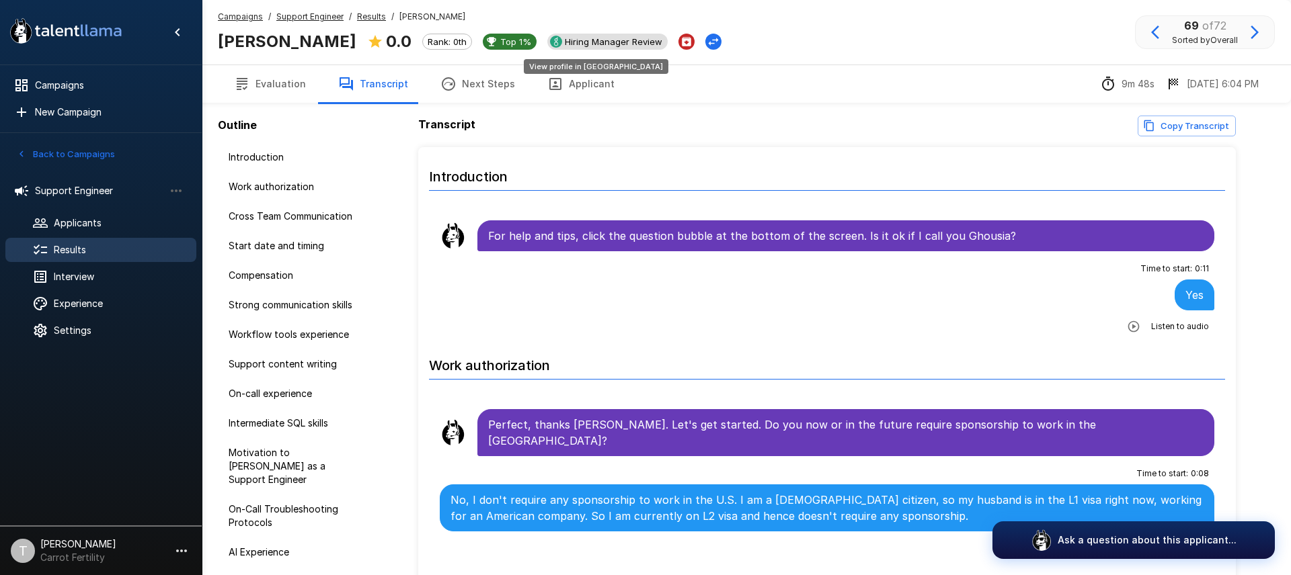
click at [569, 46] on span "Hiring Manager Review" at bounding box center [613, 41] width 108 height 11
click at [75, 253] on span "Results" at bounding box center [120, 249] width 132 height 13
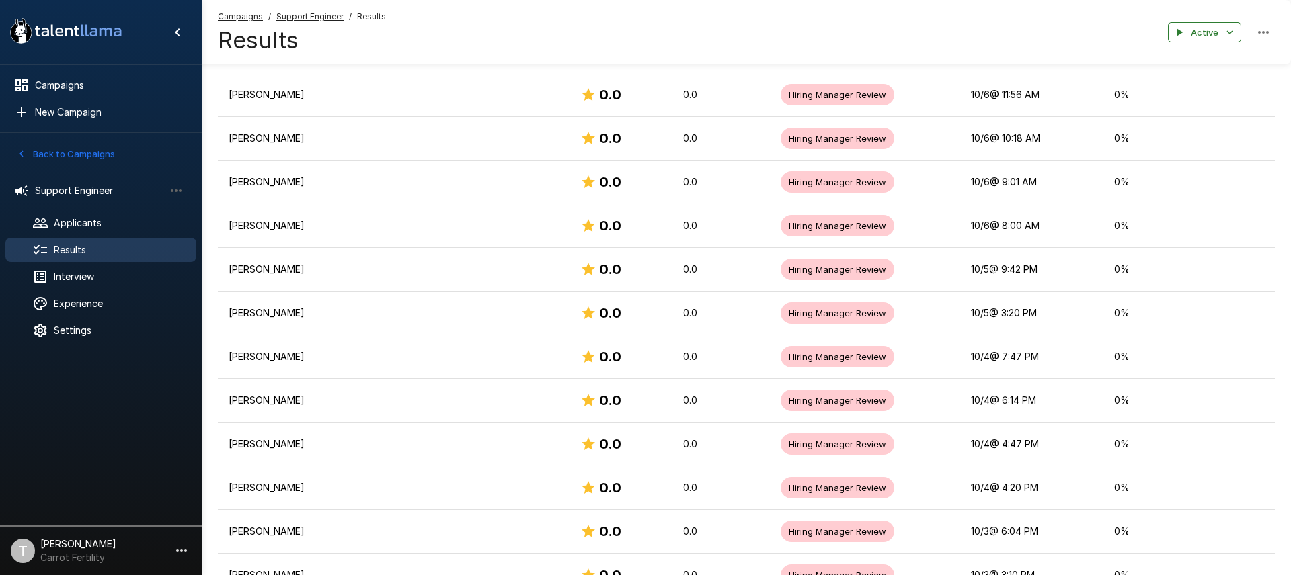
scroll to position [809, 0]
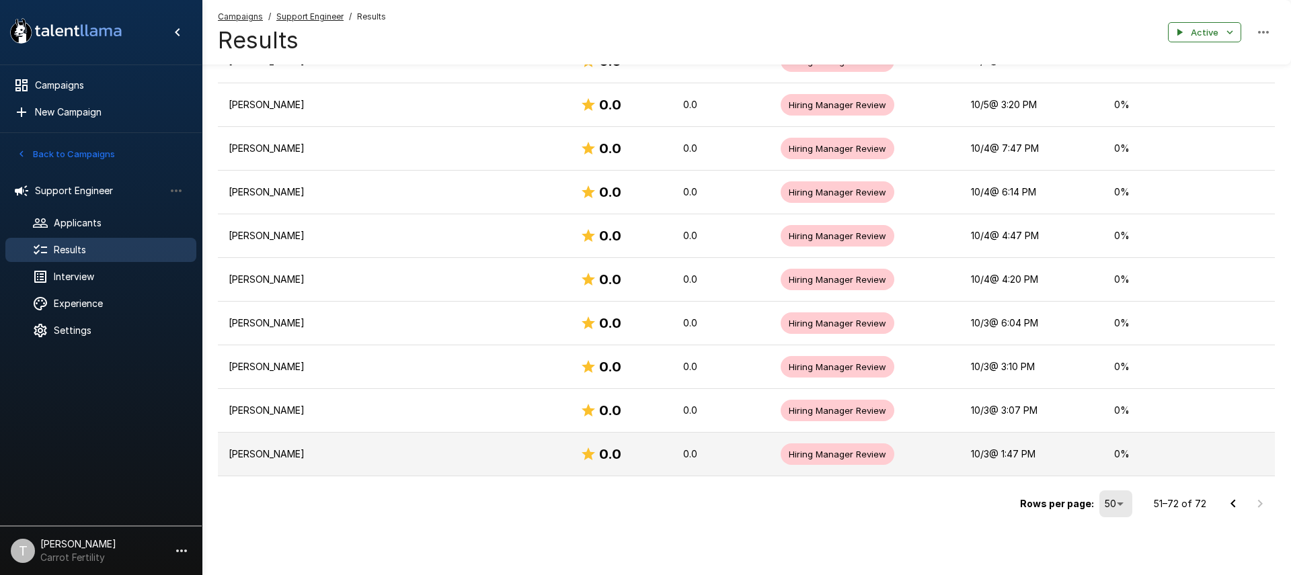
click at [253, 454] on p "[PERSON_NAME]" at bounding box center [394, 454] width 330 height 13
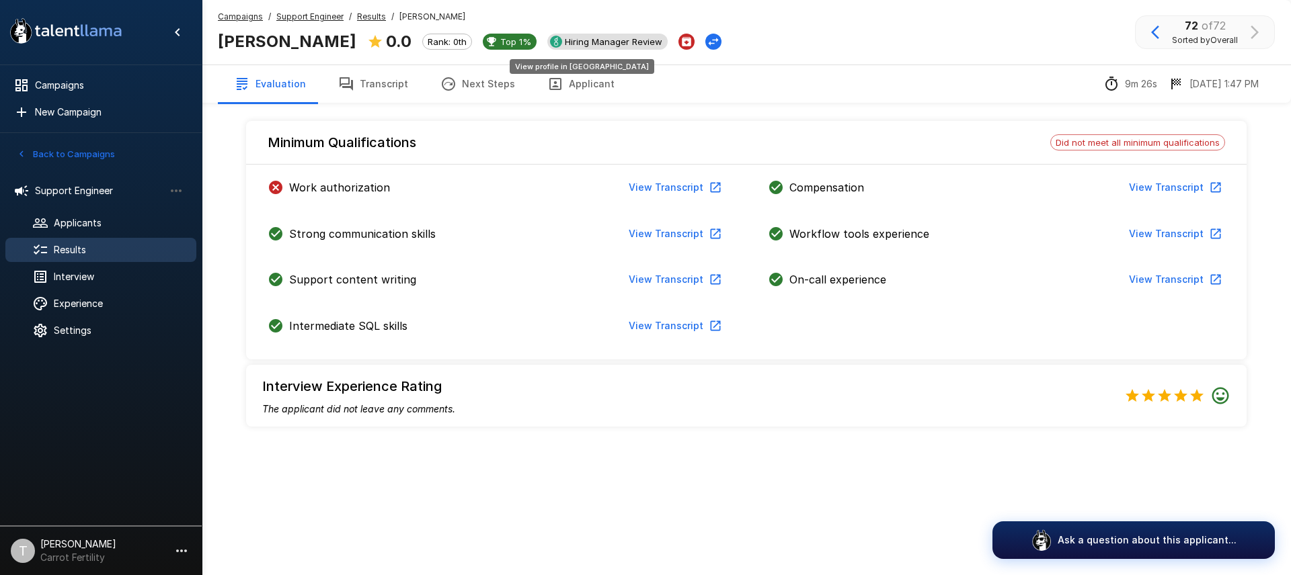
click at [559, 38] on span "Hiring Manager Review" at bounding box center [613, 41] width 108 height 11
click at [690, 187] on button "View Transcript" at bounding box center [674, 187] width 102 height 25
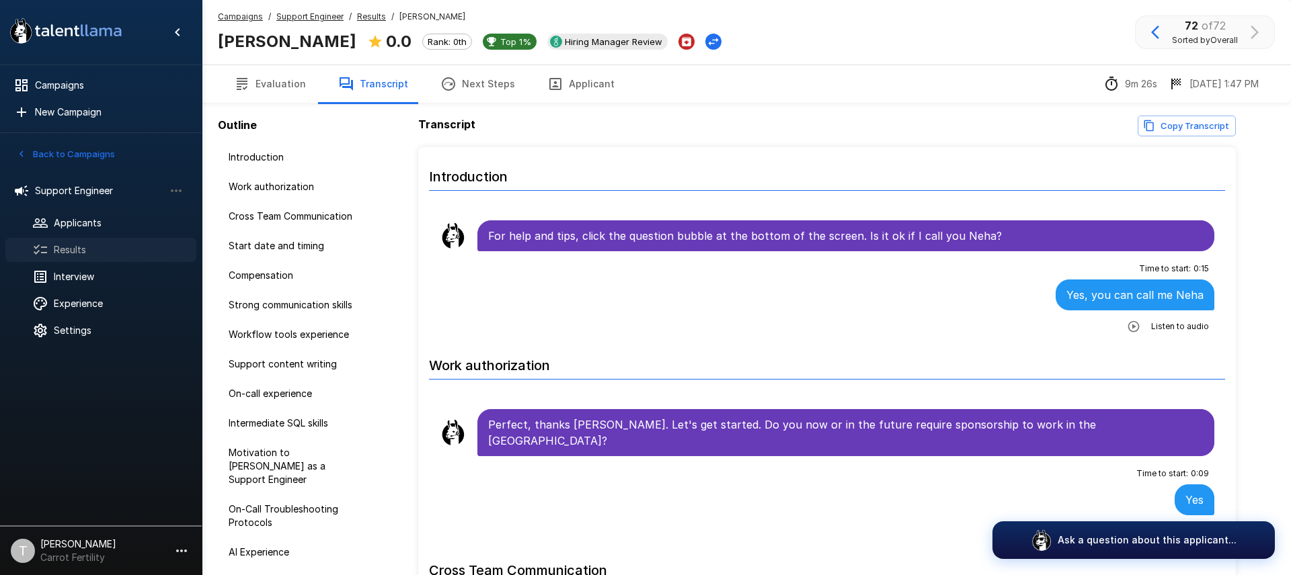
click at [80, 248] on span "Results" at bounding box center [120, 249] width 132 height 13
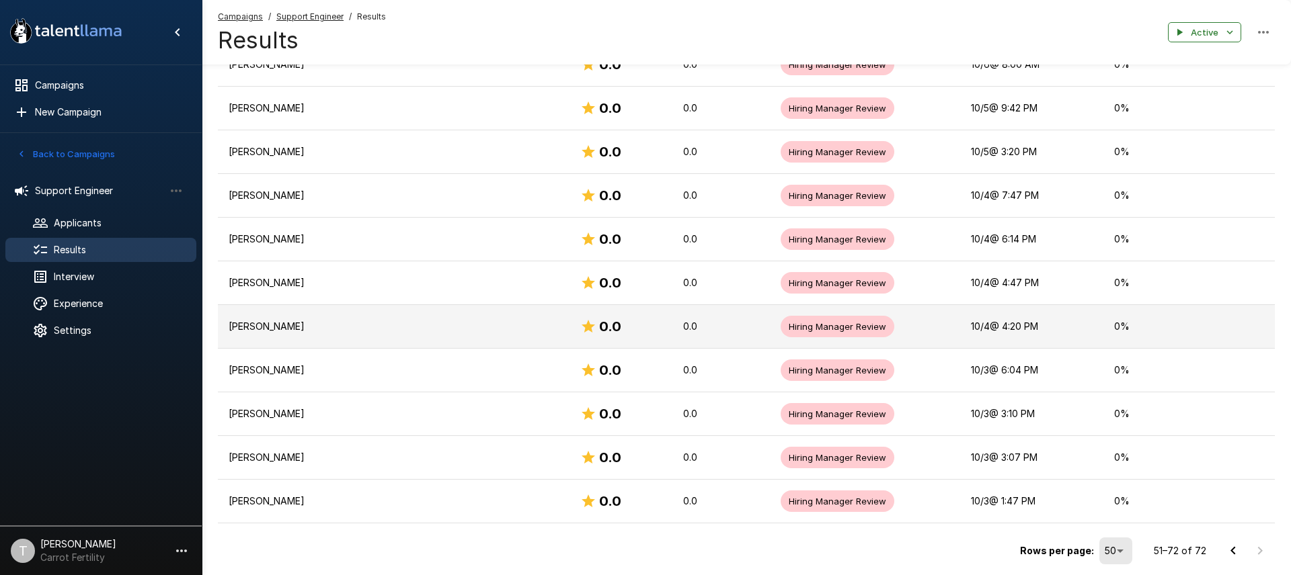
scroll to position [809, 0]
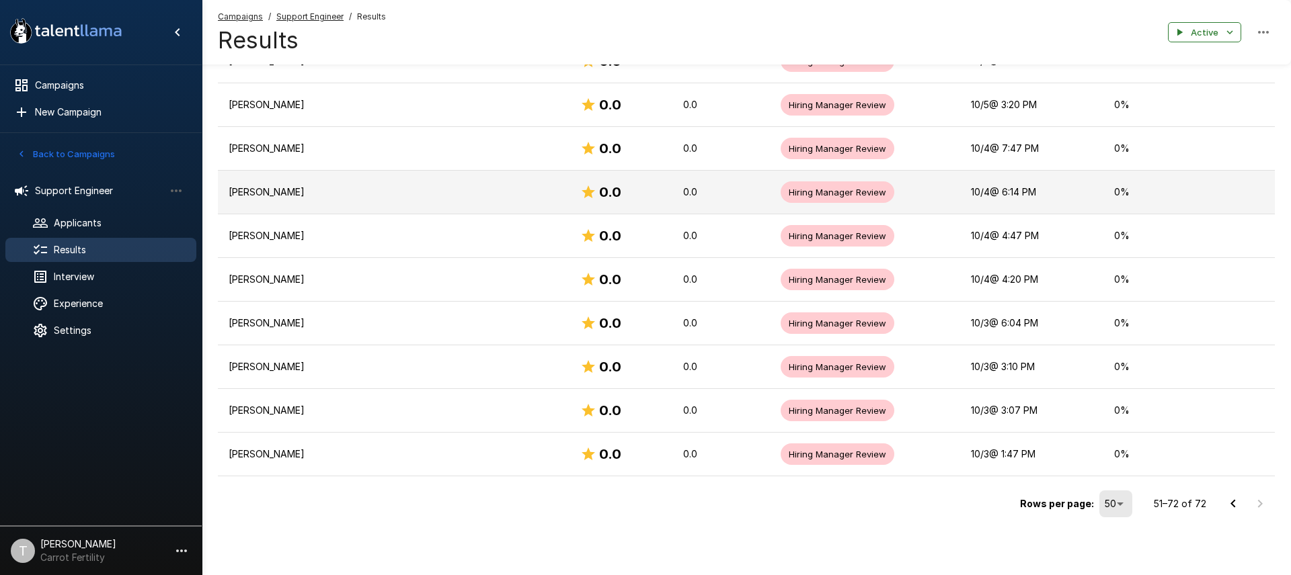
click at [270, 196] on p "[PERSON_NAME]" at bounding box center [394, 192] width 330 height 13
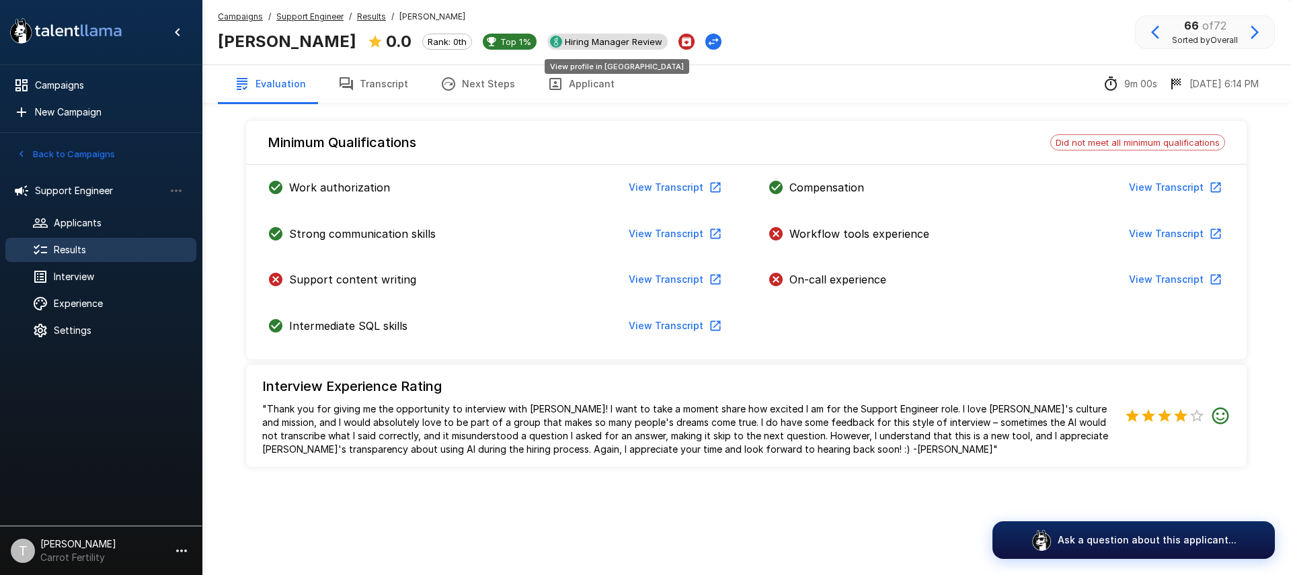
click at [600, 43] on span "Hiring Manager Review" at bounding box center [613, 41] width 108 height 11
click at [60, 249] on span "Results" at bounding box center [120, 249] width 132 height 13
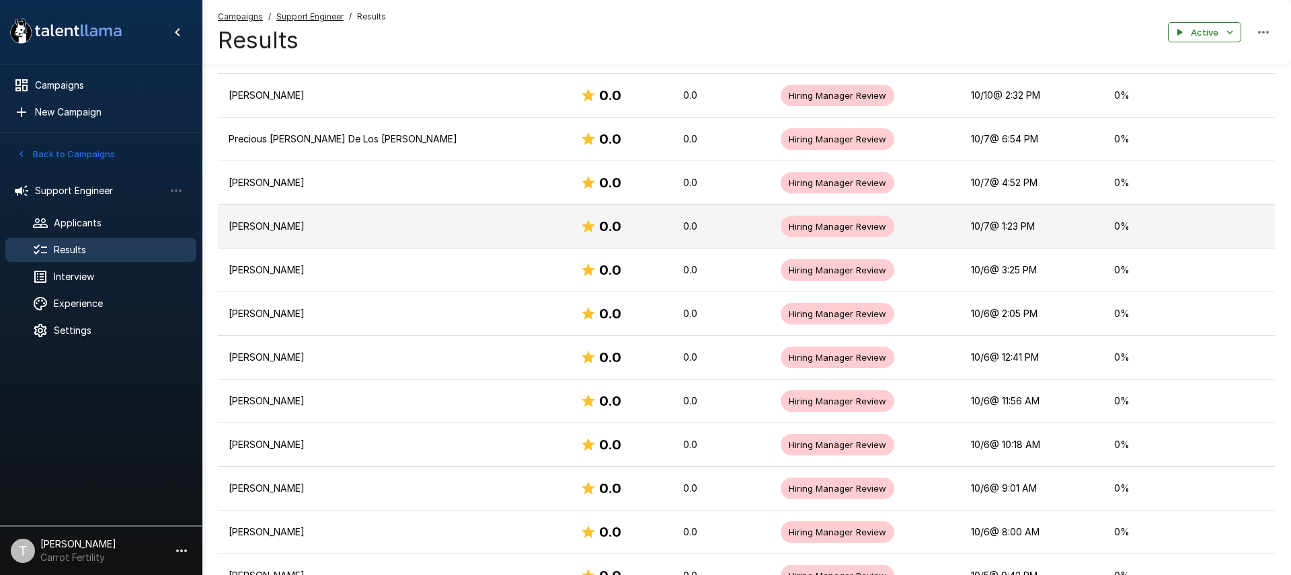
scroll to position [294, 0]
click at [325, 226] on p "[PERSON_NAME]" at bounding box center [394, 225] width 330 height 13
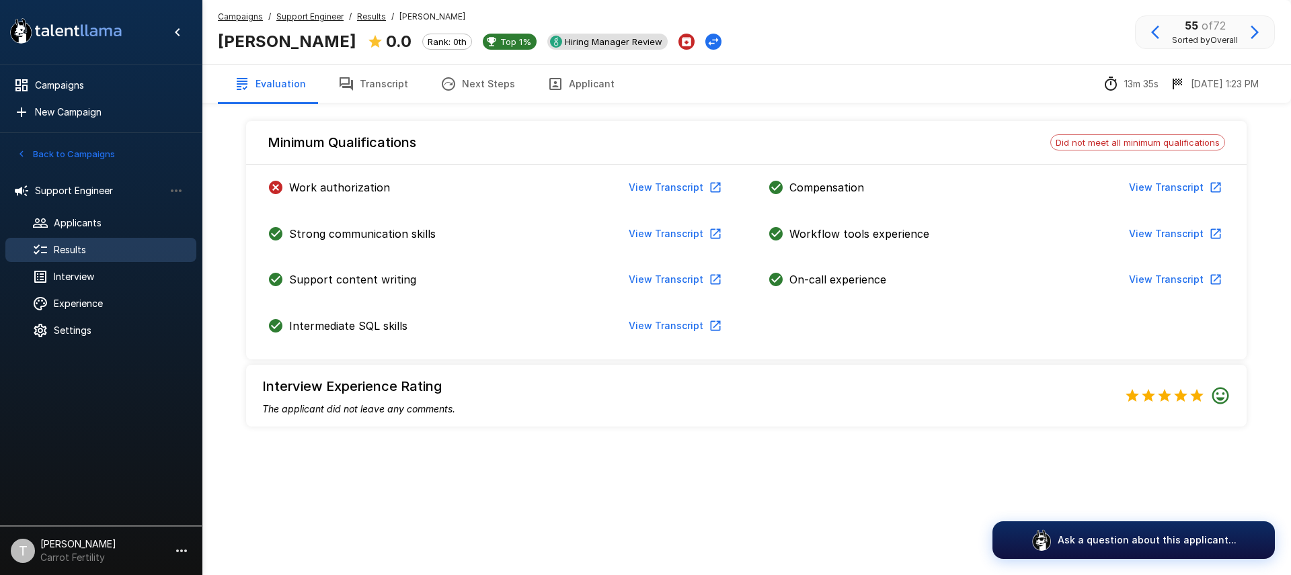
click at [668, 46] on span "Hiring Manager Review" at bounding box center [613, 41] width 108 height 11
click at [81, 250] on span "Results" at bounding box center [120, 249] width 132 height 13
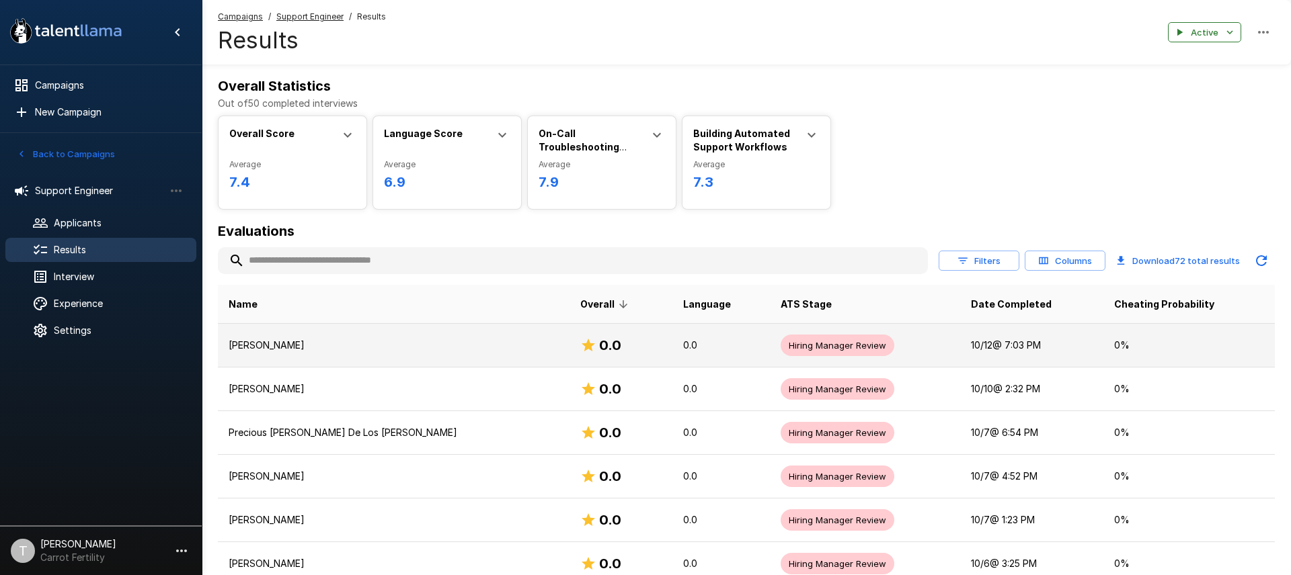
click at [323, 339] on p "[PERSON_NAME]" at bounding box center [394, 345] width 330 height 13
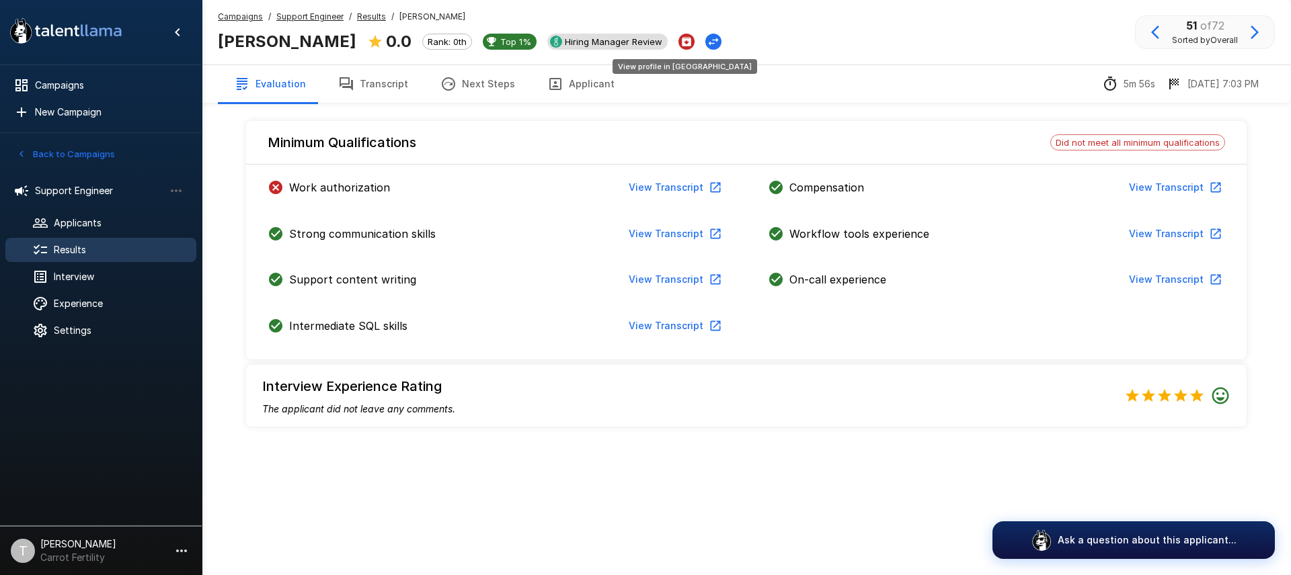
click at [661, 42] on span "Hiring Manager Review" at bounding box center [613, 41] width 108 height 11
drag, startPoint x: 91, startPoint y: 251, endPoint x: 156, endPoint y: 251, distance: 65.2
click at [91, 251] on span "Results" at bounding box center [120, 249] width 132 height 13
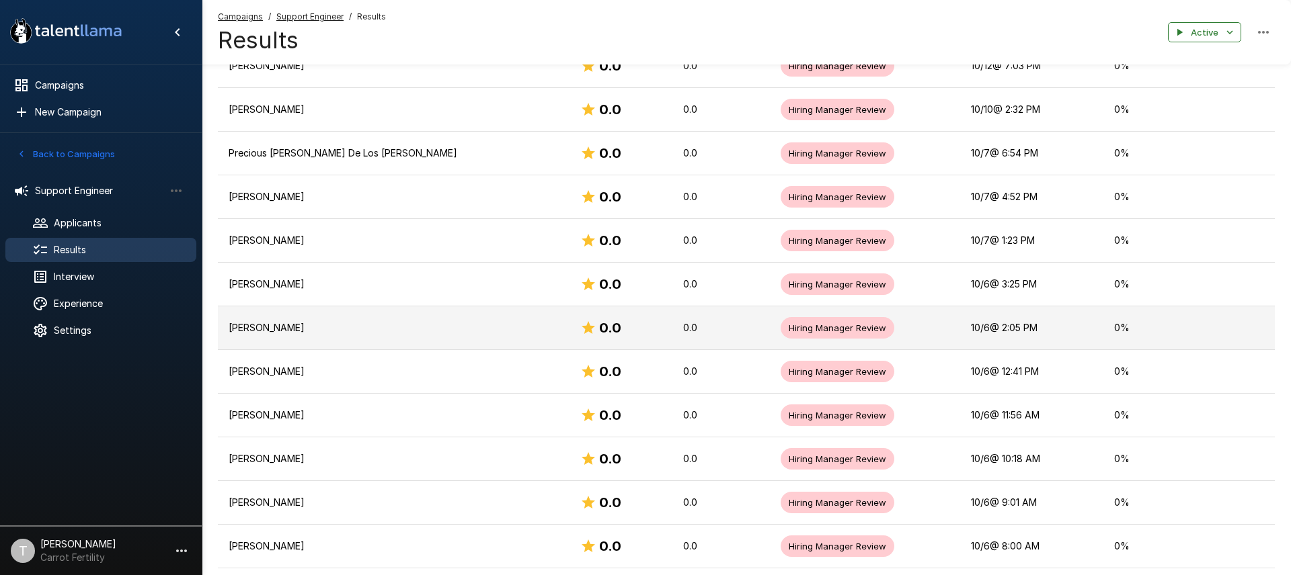
scroll to position [281, 0]
click at [272, 327] on p "[PERSON_NAME]" at bounding box center [394, 326] width 330 height 13
